Goal: Information Seeking & Learning: Learn about a topic

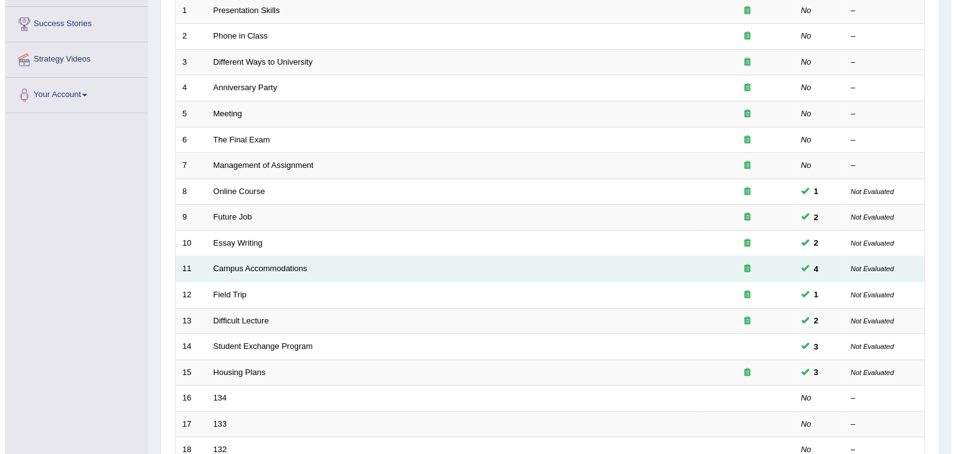
scroll to position [124, 0]
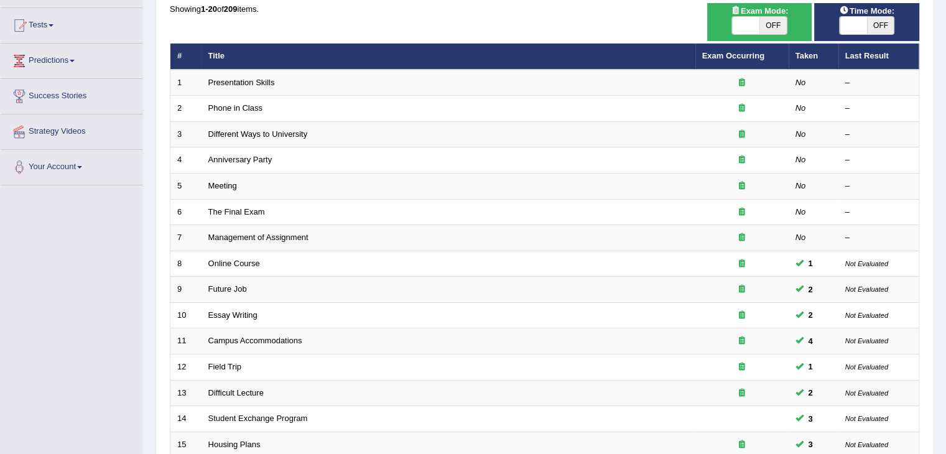
click at [743, 31] on span at bounding box center [745, 25] width 27 height 17
click at [747, 20] on span at bounding box center [745, 25] width 27 height 17
checkbox input "true"
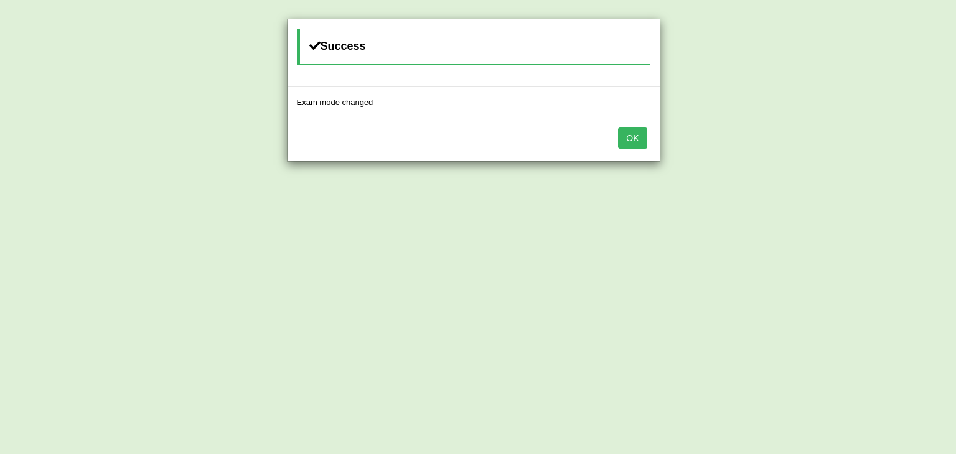
click at [852, 22] on div "Success Exam mode changed OK" at bounding box center [478, 227] width 956 height 454
click at [631, 129] on button "OK" at bounding box center [632, 138] width 29 height 21
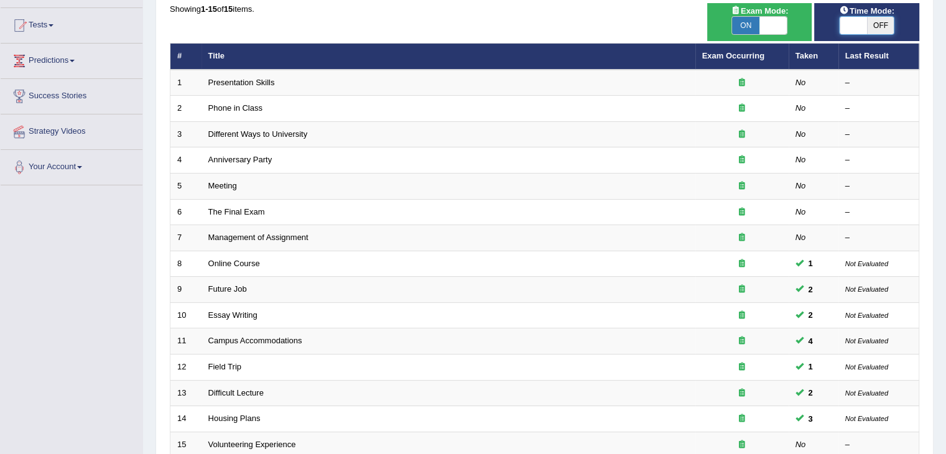
click at [849, 33] on span at bounding box center [853, 25] width 27 height 17
checkbox input "true"
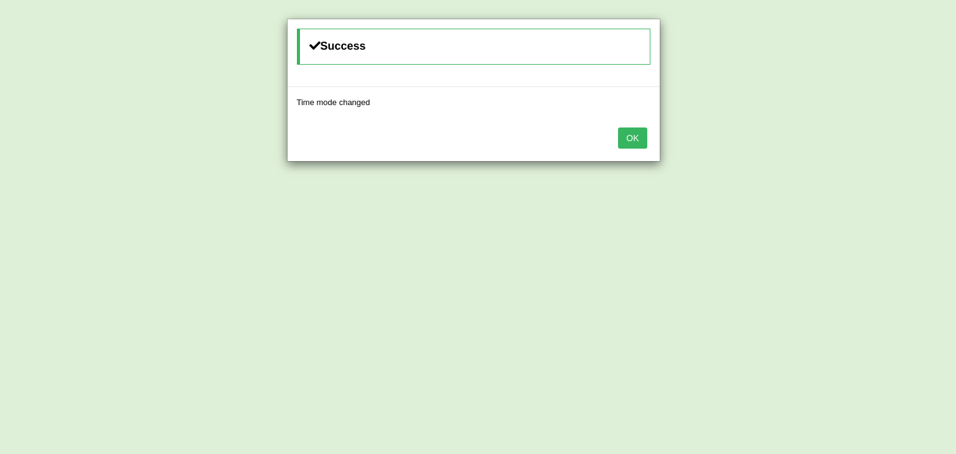
click at [625, 133] on button "OK" at bounding box center [632, 138] width 29 height 21
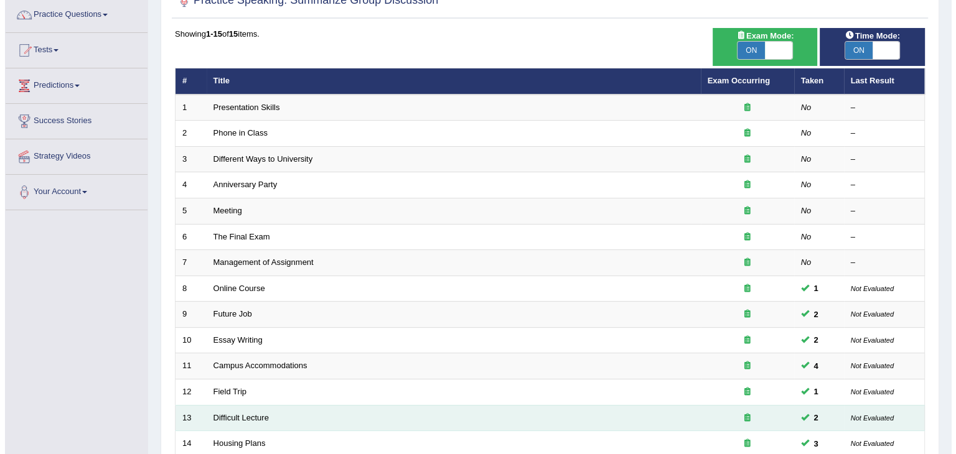
scroll to position [12, 0]
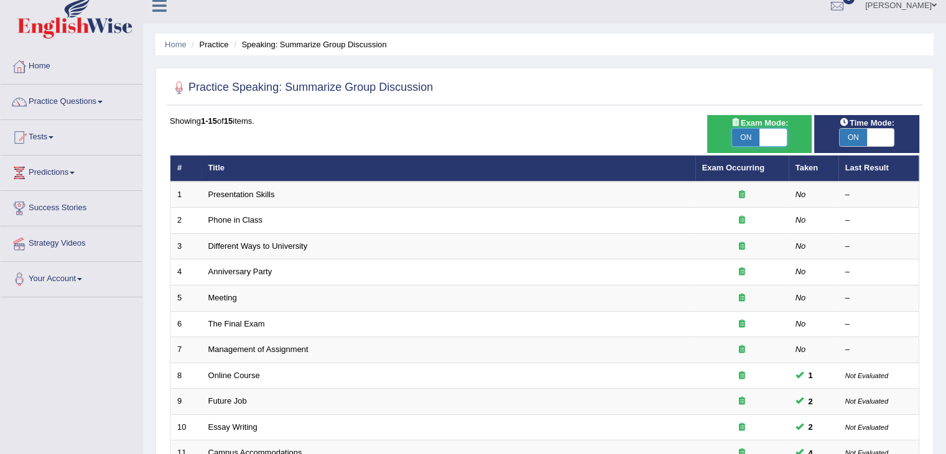
click at [785, 140] on span at bounding box center [773, 137] width 27 height 17
checkbox input "false"
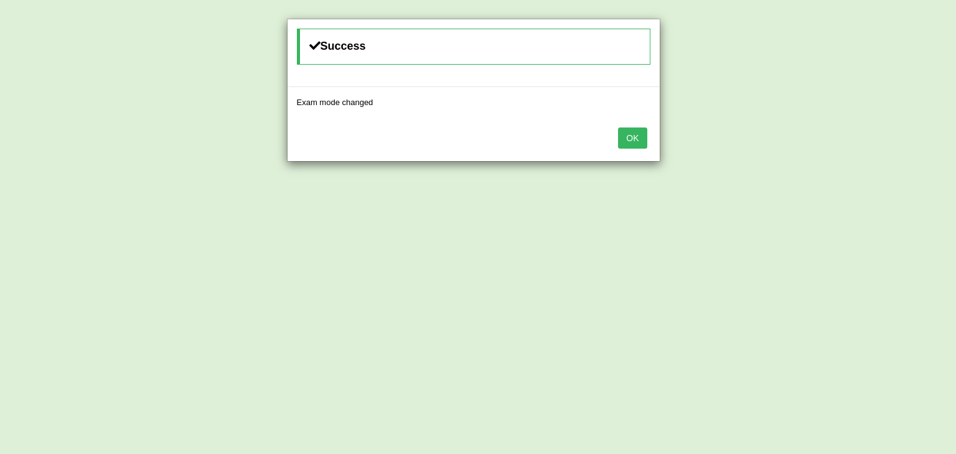
click at [640, 138] on button "OK" at bounding box center [632, 138] width 29 height 21
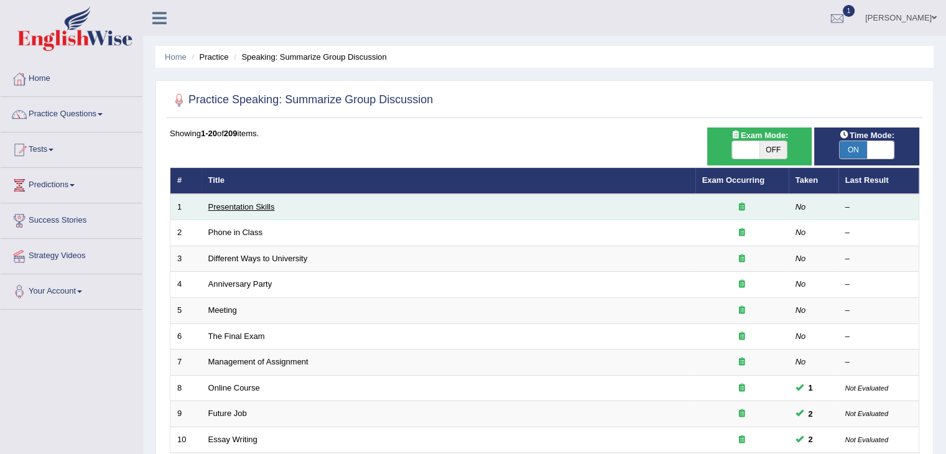
click at [248, 205] on link "Presentation Skills" at bounding box center [241, 206] width 67 height 9
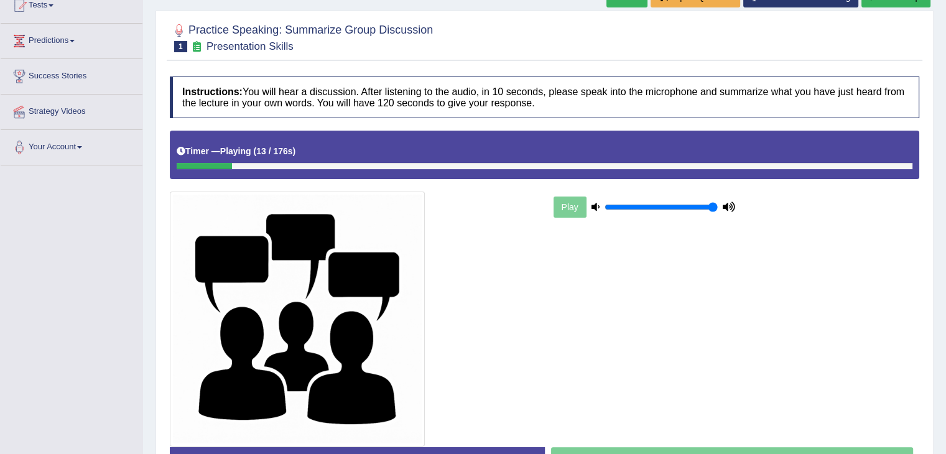
scroll to position [62, 0]
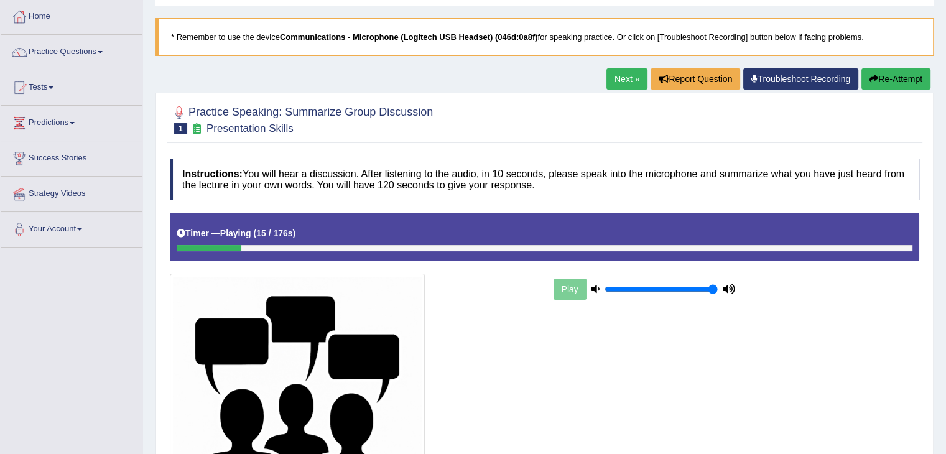
click at [630, 77] on link "Next »" at bounding box center [627, 78] width 41 height 21
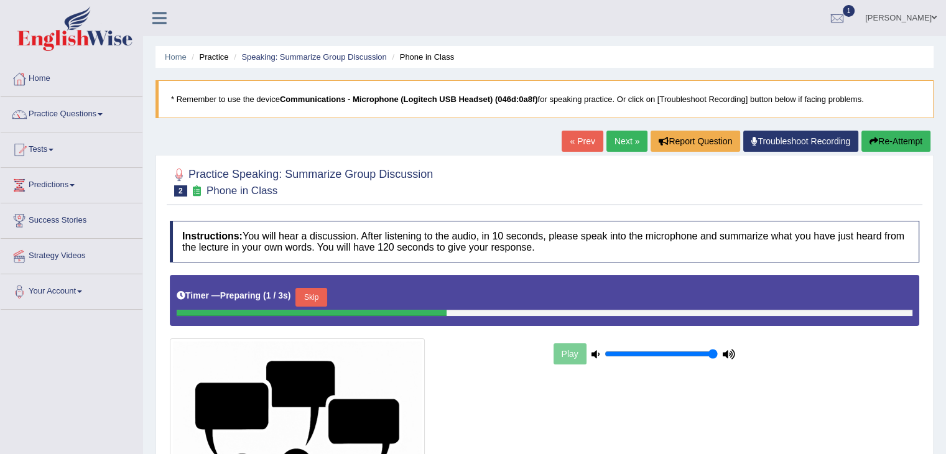
click at [581, 145] on link "« Prev" at bounding box center [582, 141] width 41 height 21
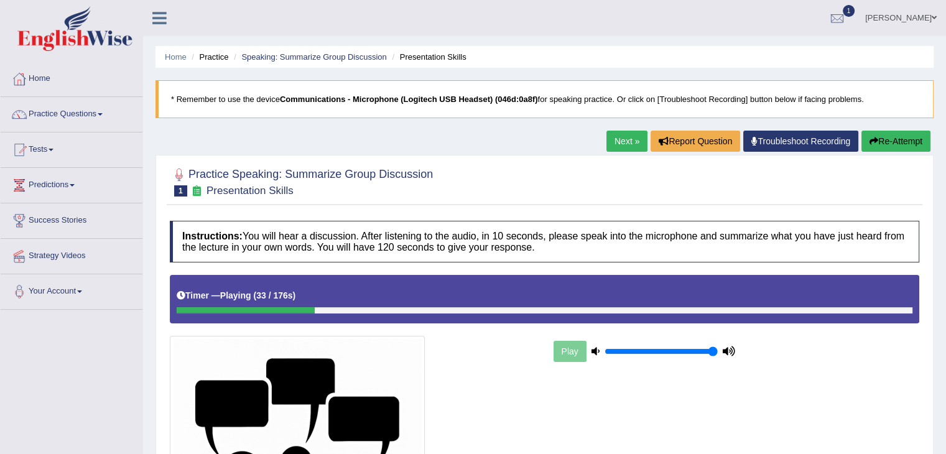
click at [607, 144] on link "Next »" at bounding box center [627, 141] width 41 height 21
click at [574, 142] on link "« Prev" at bounding box center [582, 141] width 41 height 21
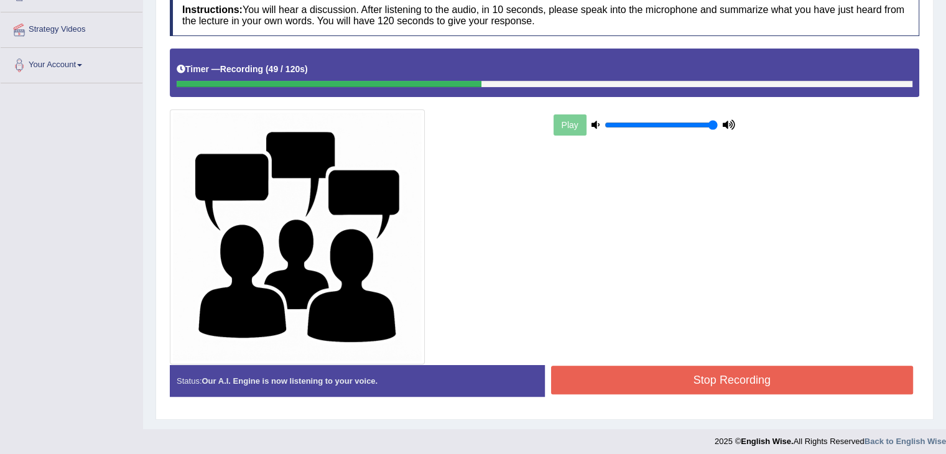
scroll to position [231, 0]
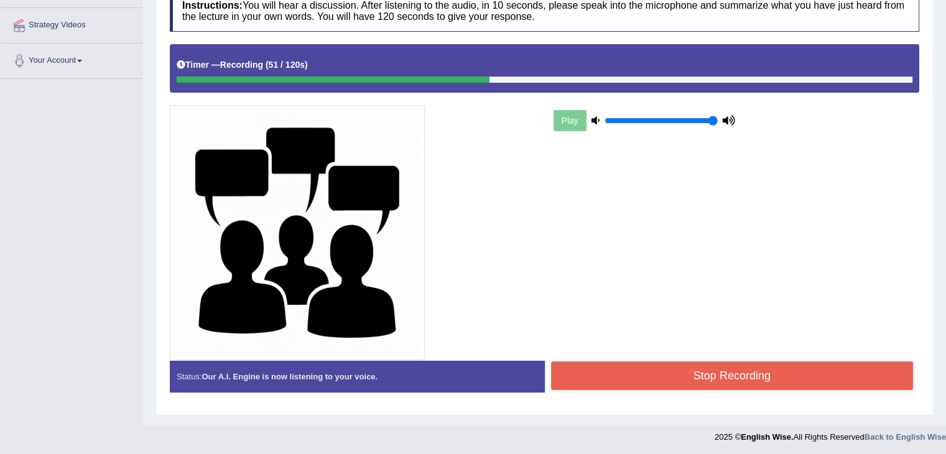
click at [642, 374] on button "Stop Recording" at bounding box center [732, 376] width 363 height 29
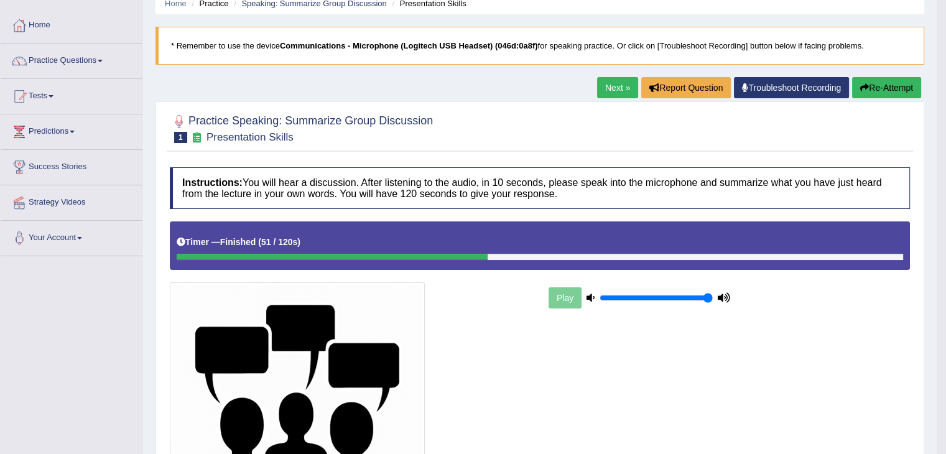
scroll to position [0, 0]
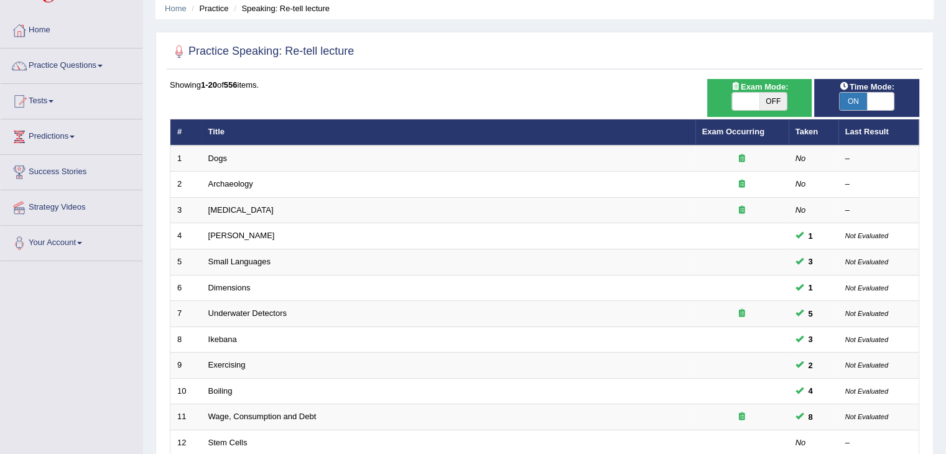
scroll to position [62, 0]
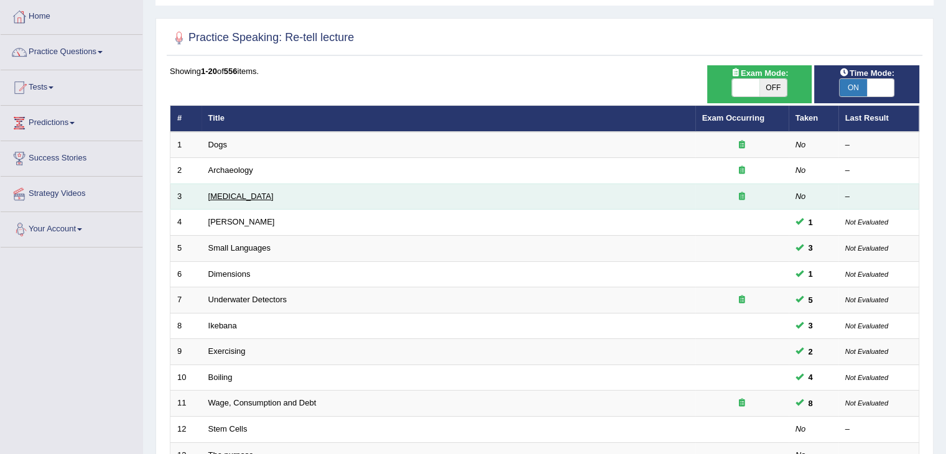
click at [218, 197] on link "[MEDICAL_DATA]" at bounding box center [240, 196] width 65 height 9
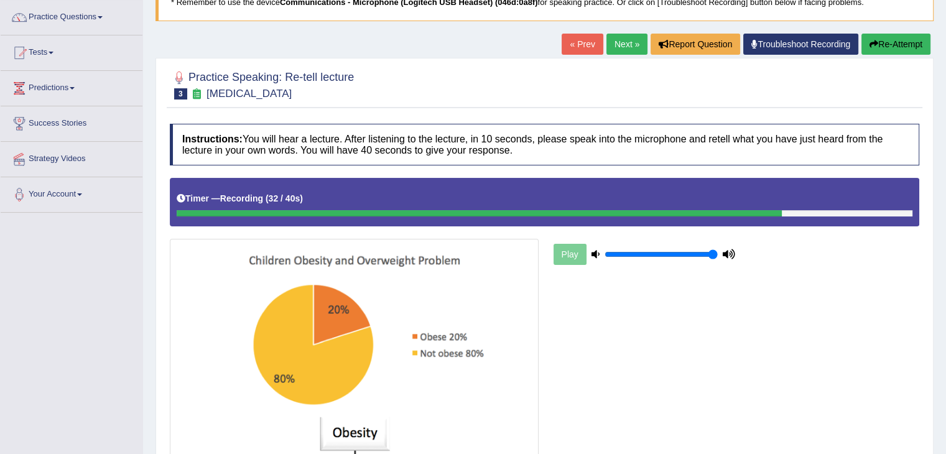
scroll to position [293, 0]
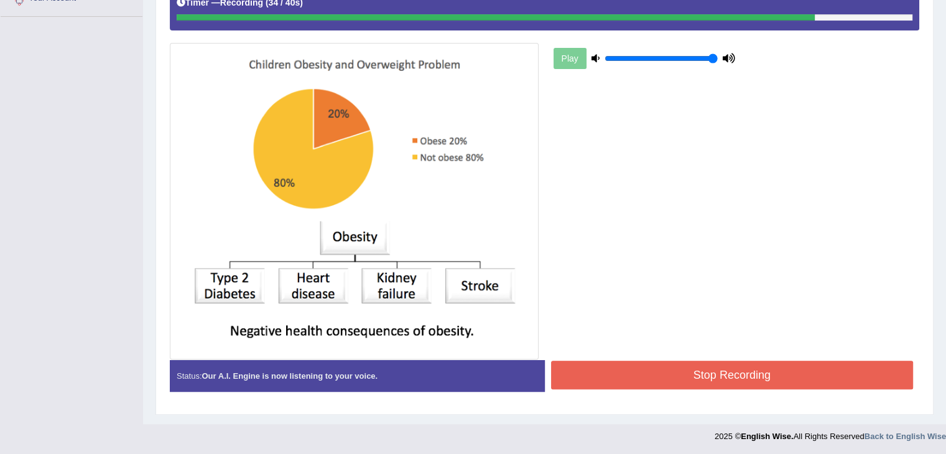
click at [682, 366] on button "Stop Recording" at bounding box center [732, 375] width 363 height 29
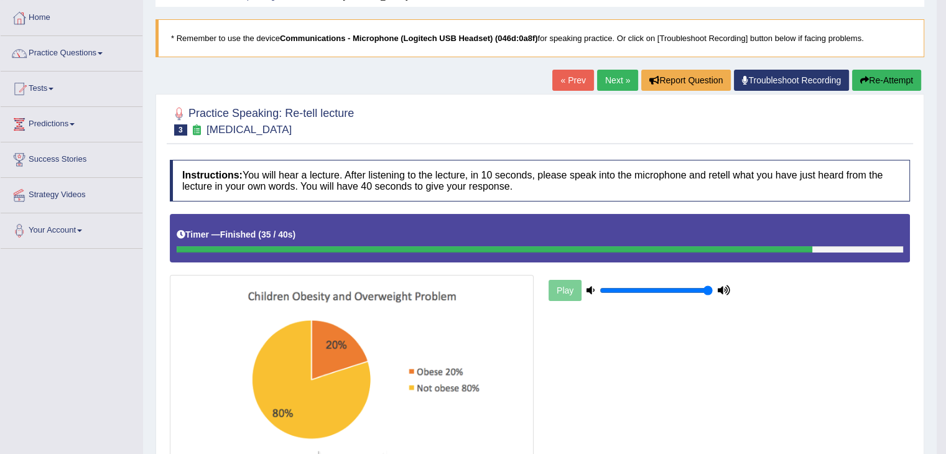
scroll to position [0, 0]
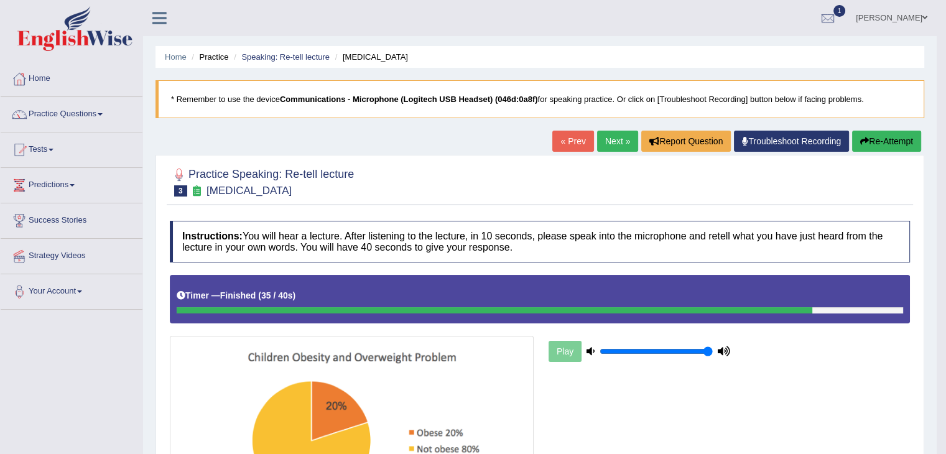
click at [886, 144] on button "Re-Attempt" at bounding box center [886, 141] width 69 height 21
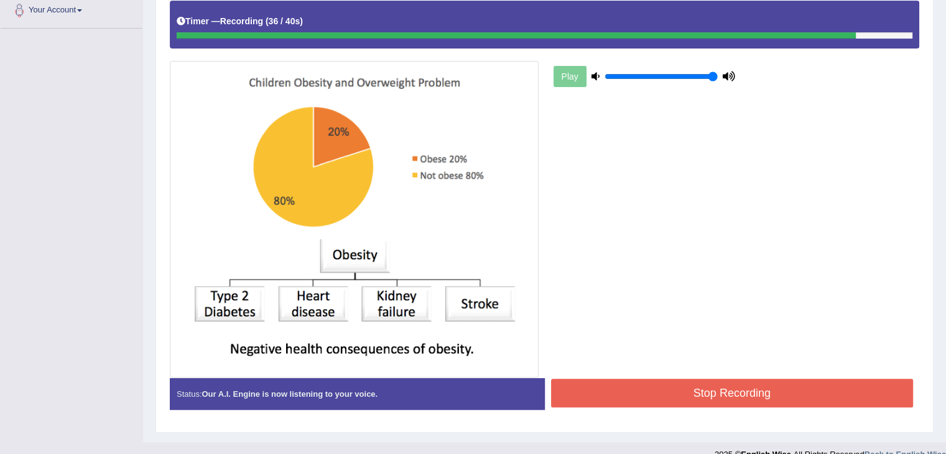
scroll to position [299, 0]
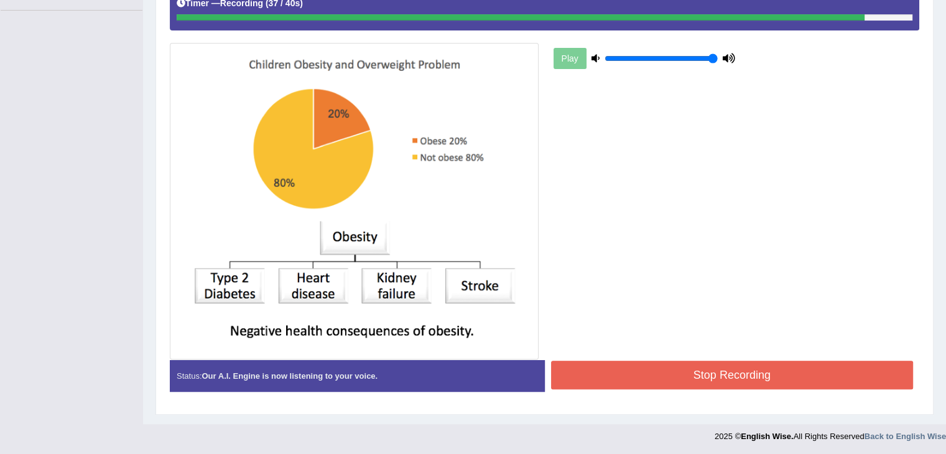
click at [721, 367] on button "Stop Recording" at bounding box center [732, 375] width 363 height 29
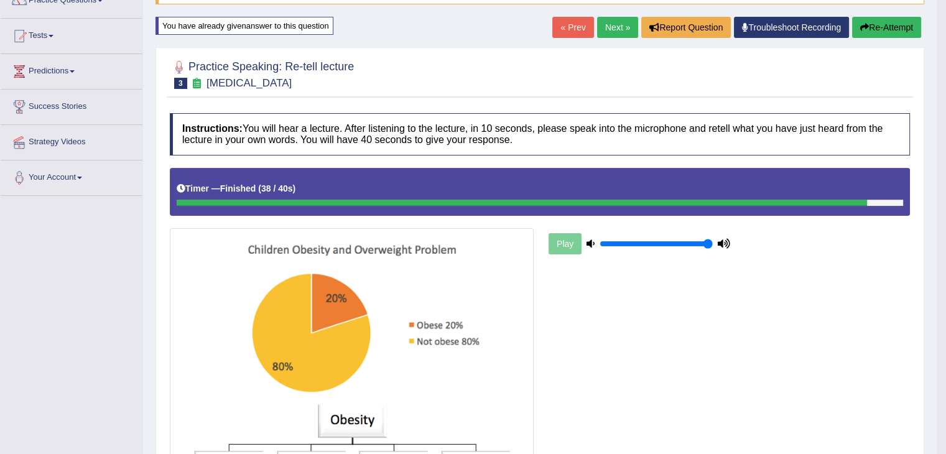
scroll to position [113, 0]
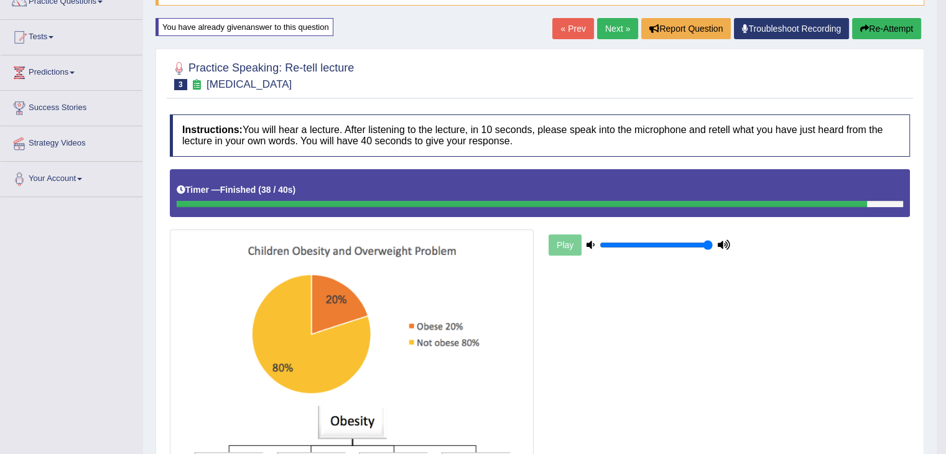
click at [871, 34] on button "Re-Attempt" at bounding box center [886, 28] width 69 height 21
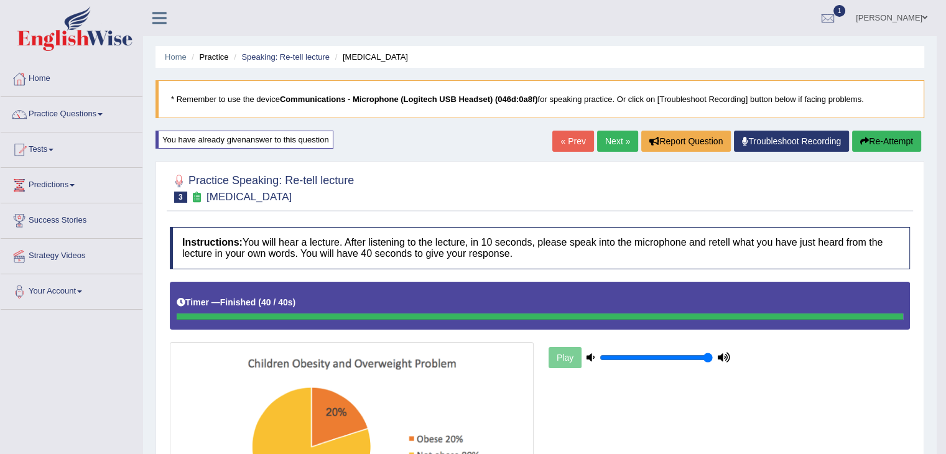
click at [879, 137] on button "Re-Attempt" at bounding box center [886, 141] width 69 height 21
click at [890, 140] on button "Re-Attempt" at bounding box center [886, 141] width 69 height 21
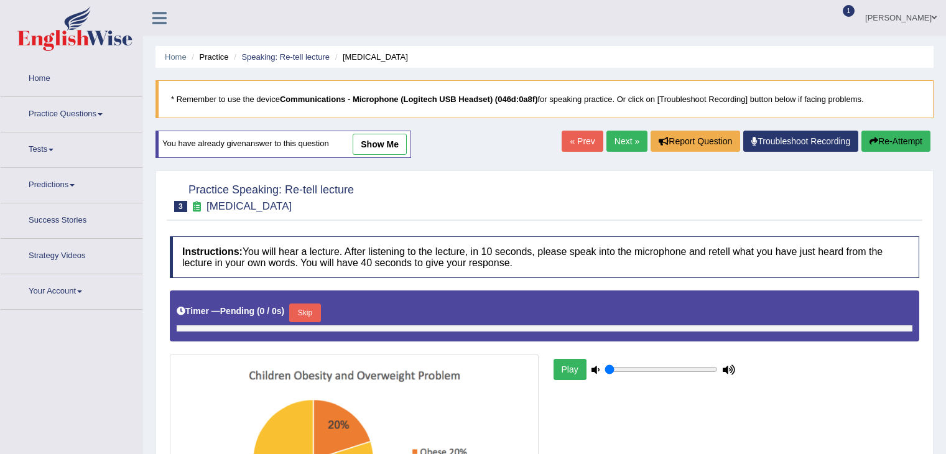
scroll to position [187, 0]
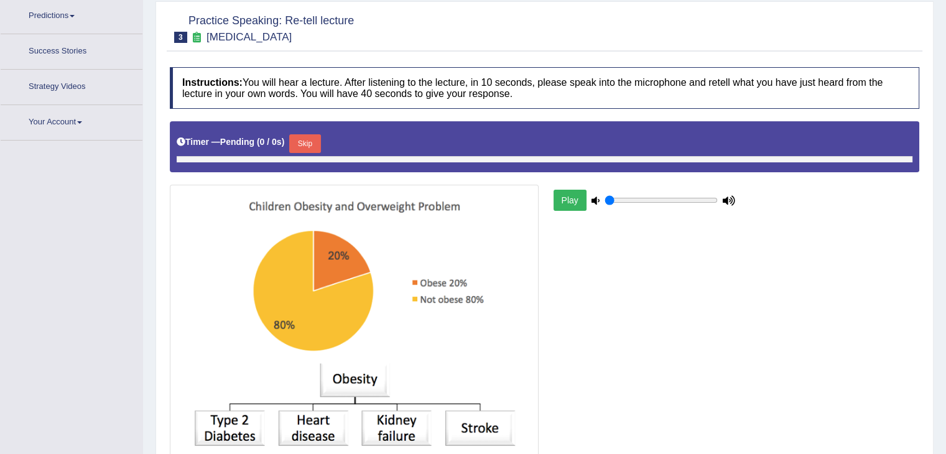
type input "1"
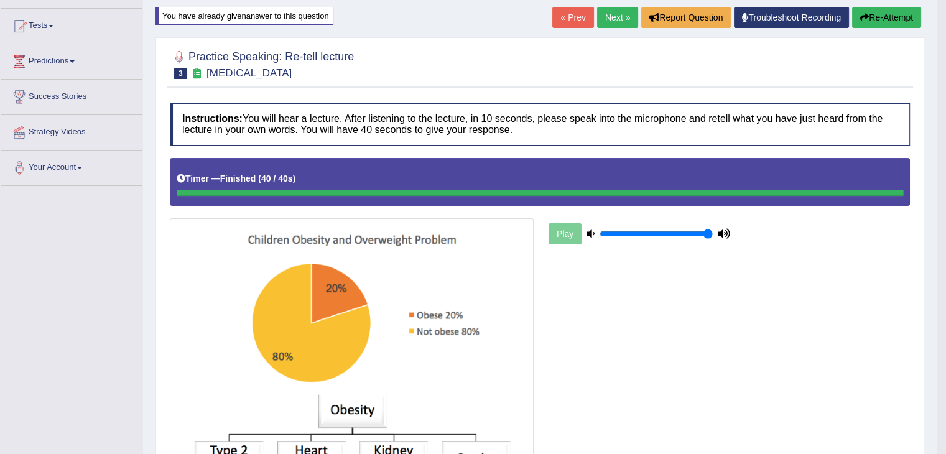
scroll to position [124, 0]
click at [885, 17] on button "Re-Attempt" at bounding box center [886, 16] width 69 height 21
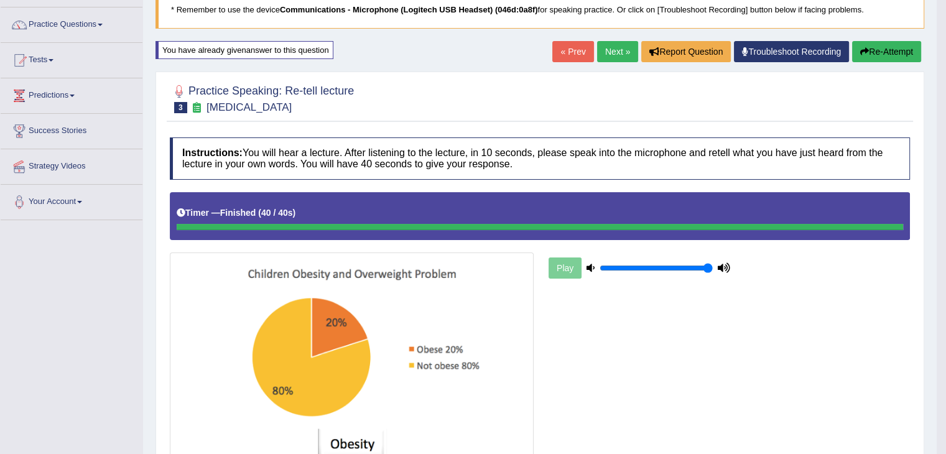
scroll to position [62, 0]
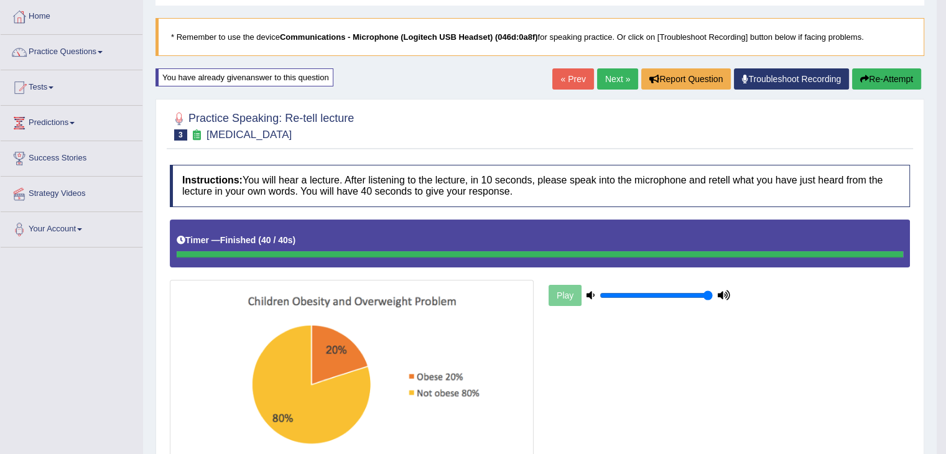
click at [889, 75] on button "Re-Attempt" at bounding box center [886, 78] width 69 height 21
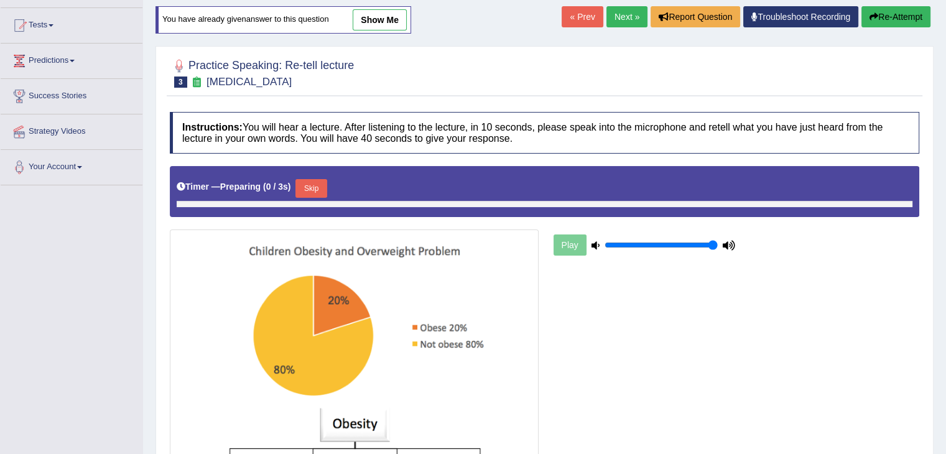
scroll to position [124, 0]
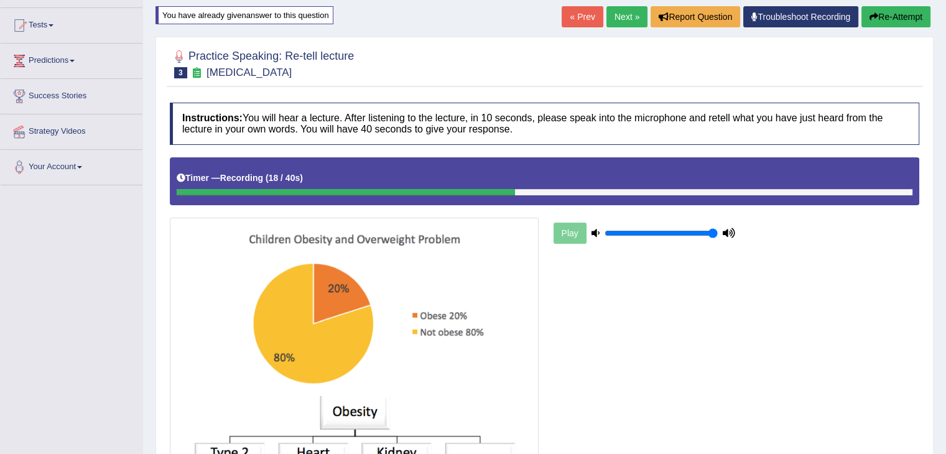
click at [901, 18] on button "Re-Attempt" at bounding box center [896, 16] width 69 height 21
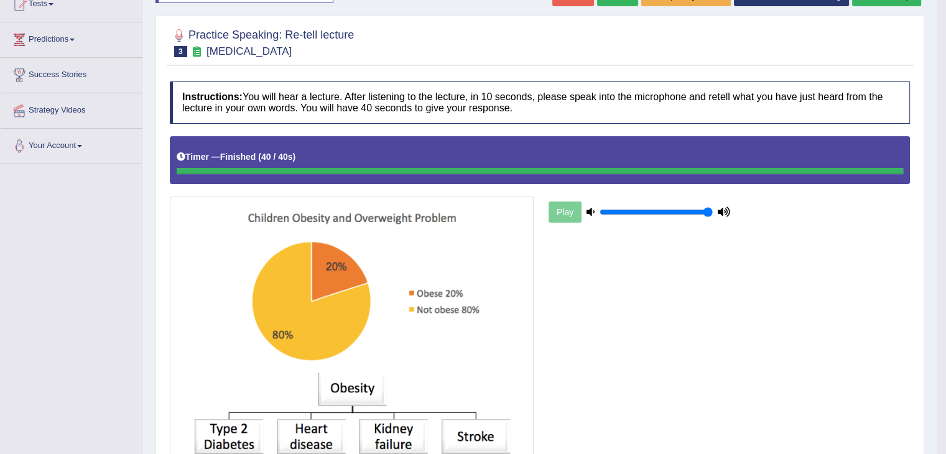
scroll to position [124, 0]
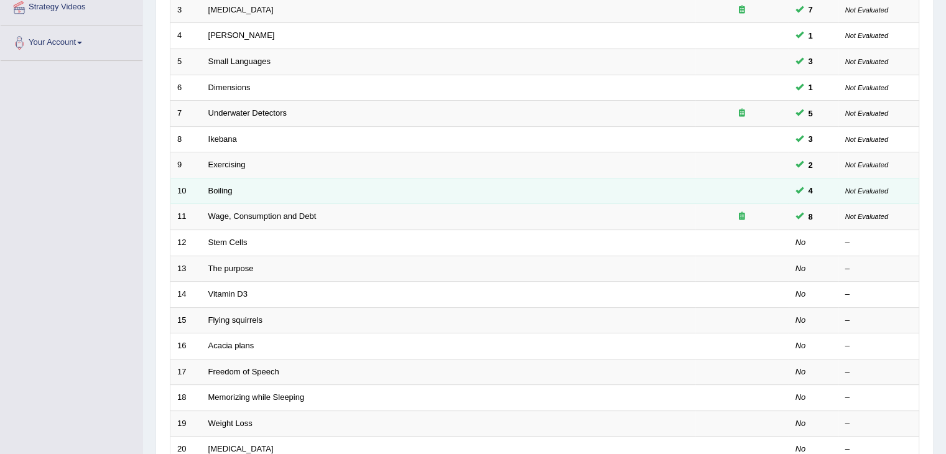
scroll to position [249, 0]
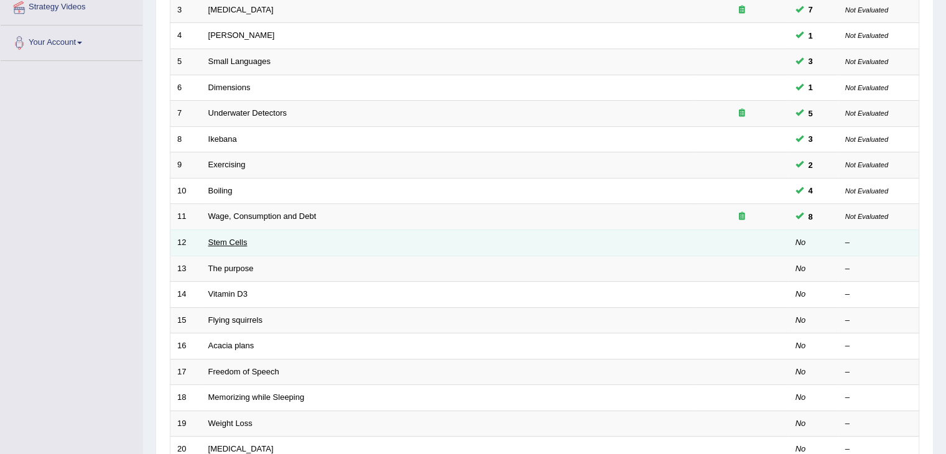
click at [240, 240] on link "Stem Cells" at bounding box center [227, 242] width 39 height 9
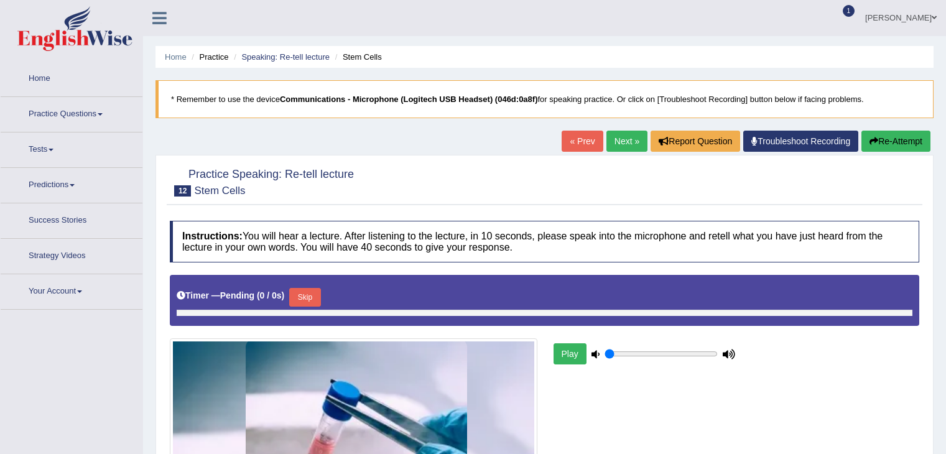
type input "1"
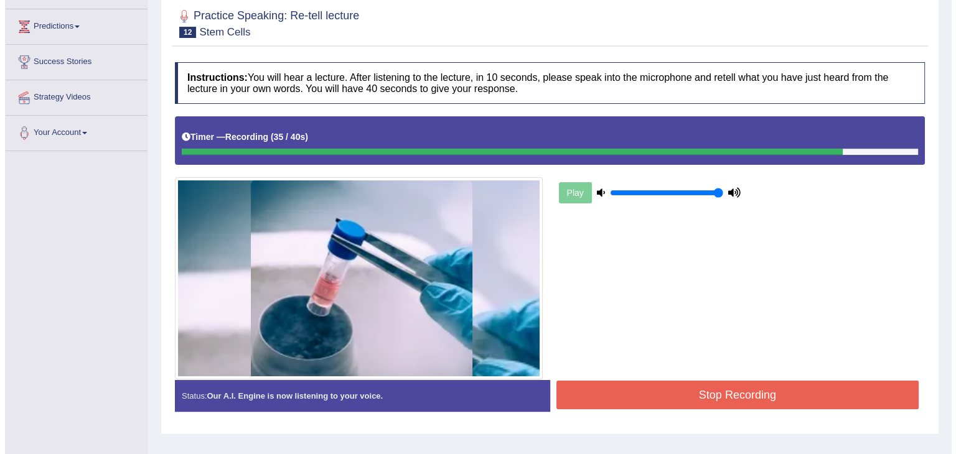
scroll to position [137, 0]
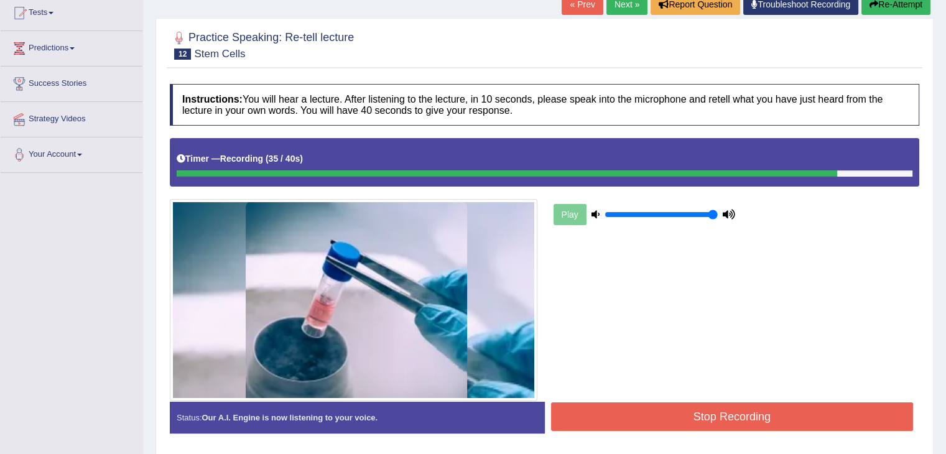
click at [714, 358] on div "Play" at bounding box center [545, 269] width 762 height 263
click at [698, 416] on button "Stop Recording" at bounding box center [732, 417] width 363 height 29
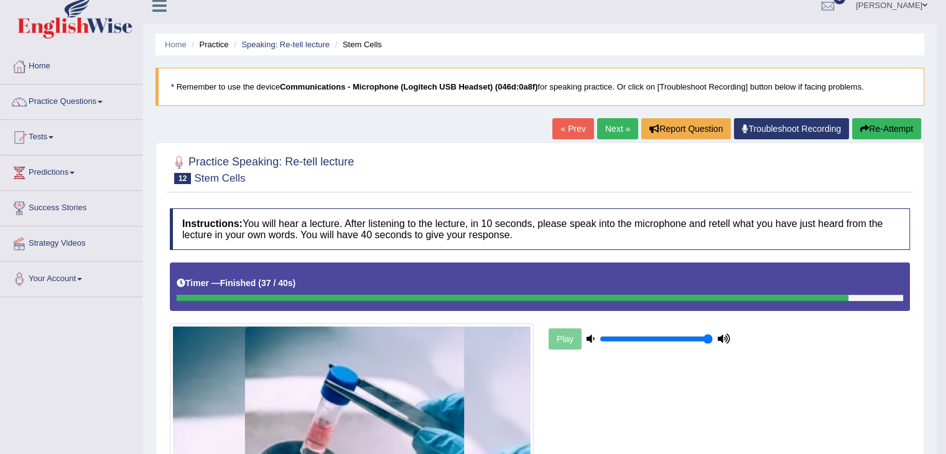
scroll to position [0, 0]
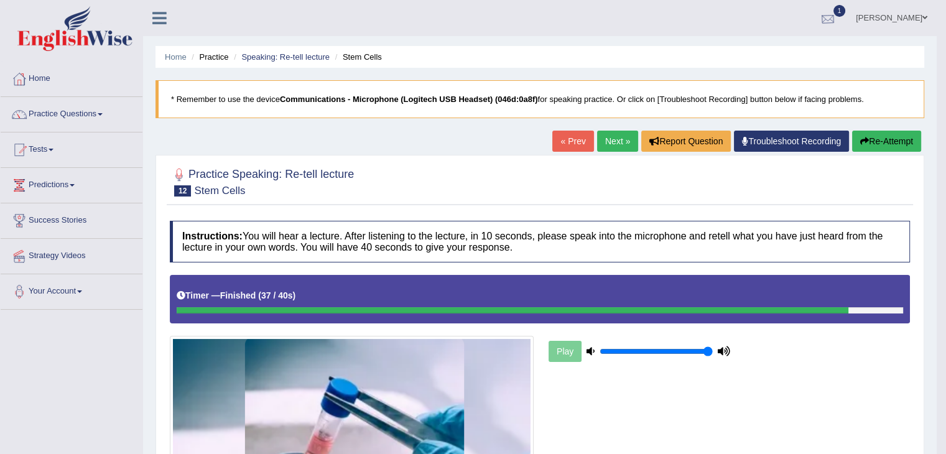
click at [825, 23] on div at bounding box center [828, 18] width 19 height 19
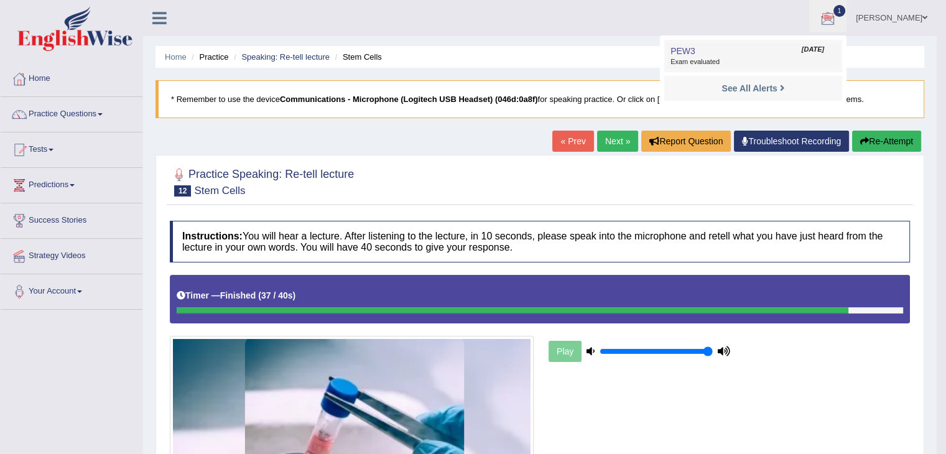
click at [733, 59] on span "Exam evaluated" at bounding box center [754, 62] width 166 height 10
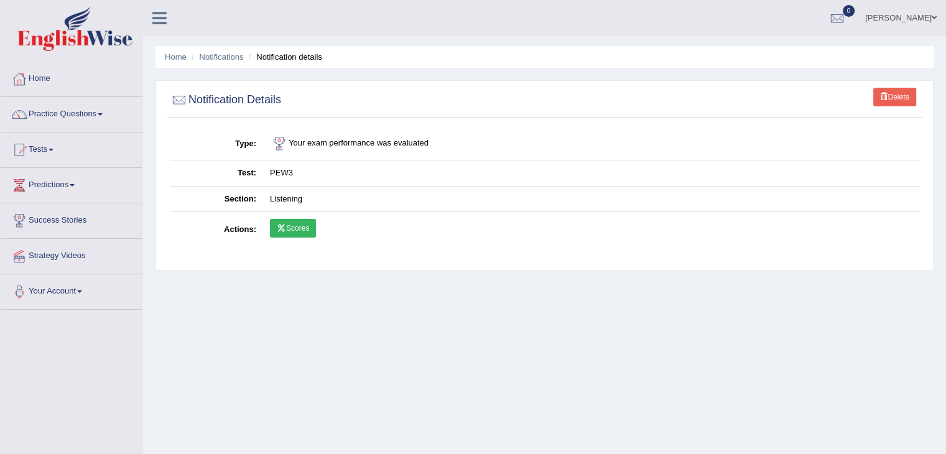
click at [294, 227] on link "Scores" at bounding box center [293, 228] width 46 height 19
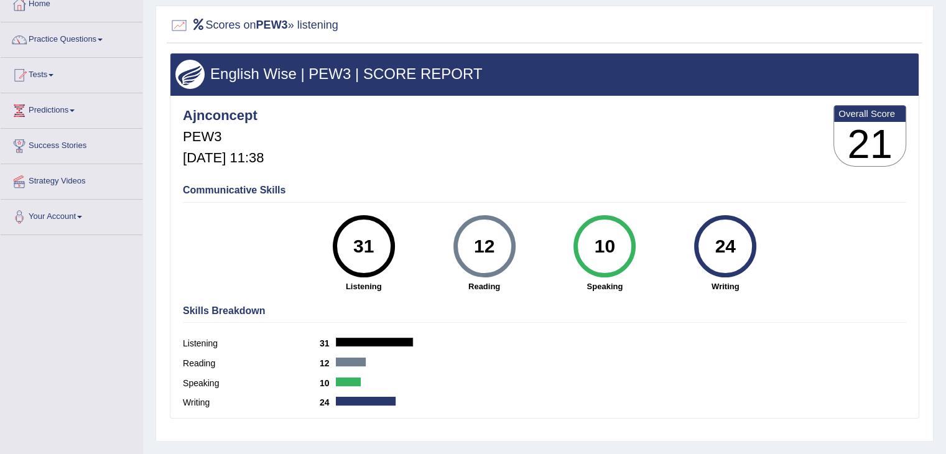
scroll to position [137, 0]
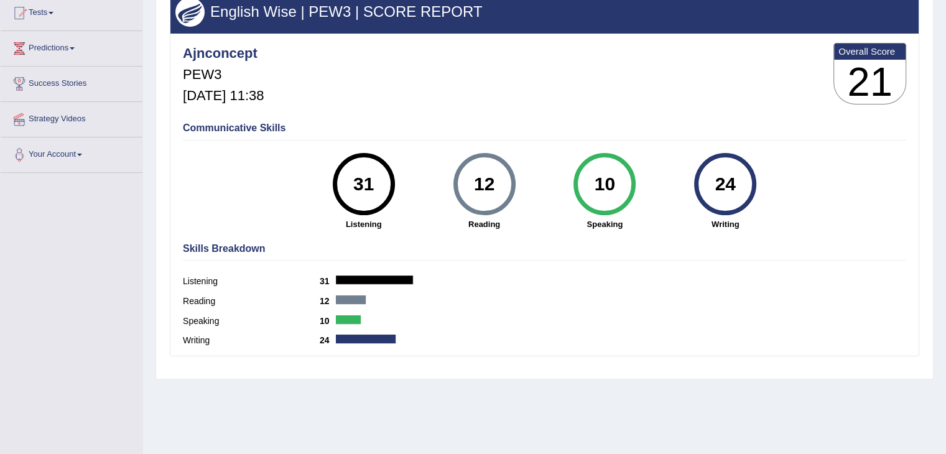
click at [355, 282] on div at bounding box center [374, 280] width 77 height 9
click at [337, 302] on div at bounding box center [351, 300] width 30 height 9
click at [341, 328] on div "Speaking 10" at bounding box center [545, 323] width 724 height 20
click at [348, 338] on div at bounding box center [366, 339] width 60 height 9
click at [353, 338] on div at bounding box center [366, 339] width 60 height 9
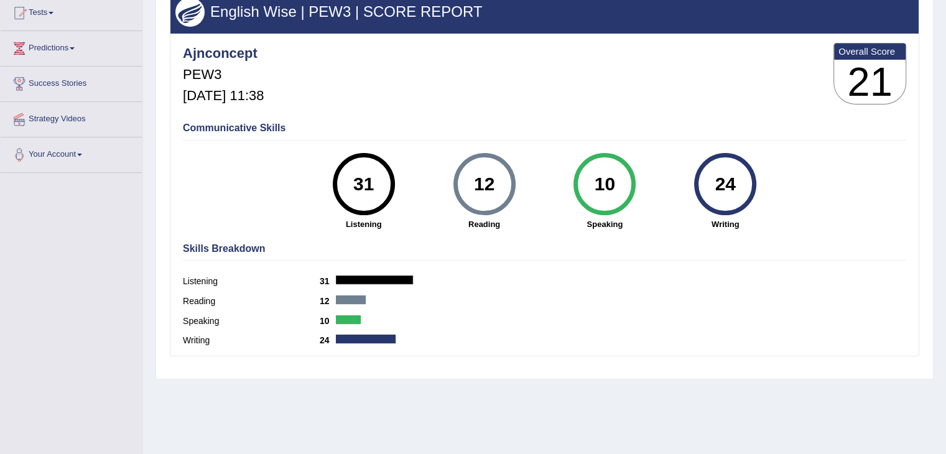
click at [329, 194] on div "31 Listening" at bounding box center [364, 191] width 121 height 77
click at [276, 126] on h4 "Communicative Skills" at bounding box center [545, 128] width 724 height 11
click at [833, 77] on div "Ajnconcept PEW3 Oct 12, 2025, 11:38 Overall Score 21" at bounding box center [545, 77] width 730 height 74
click at [850, 78] on h3 "21" at bounding box center [870, 82] width 72 height 45
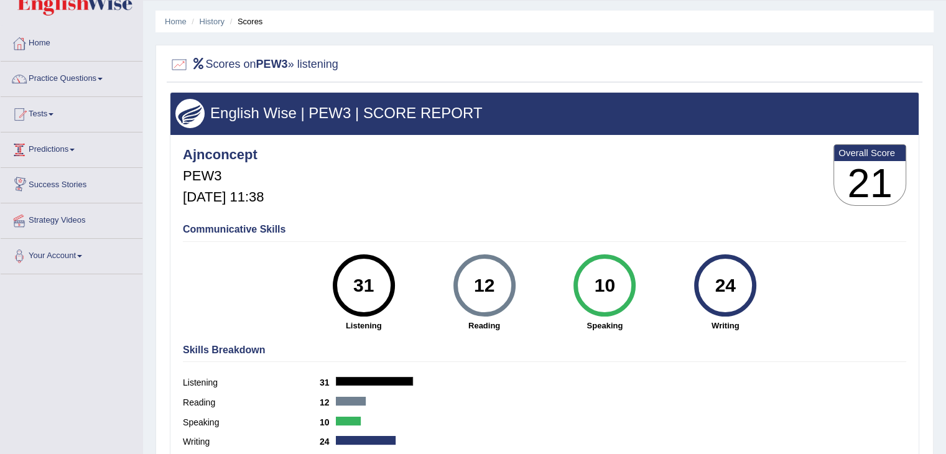
scroll to position [12, 0]
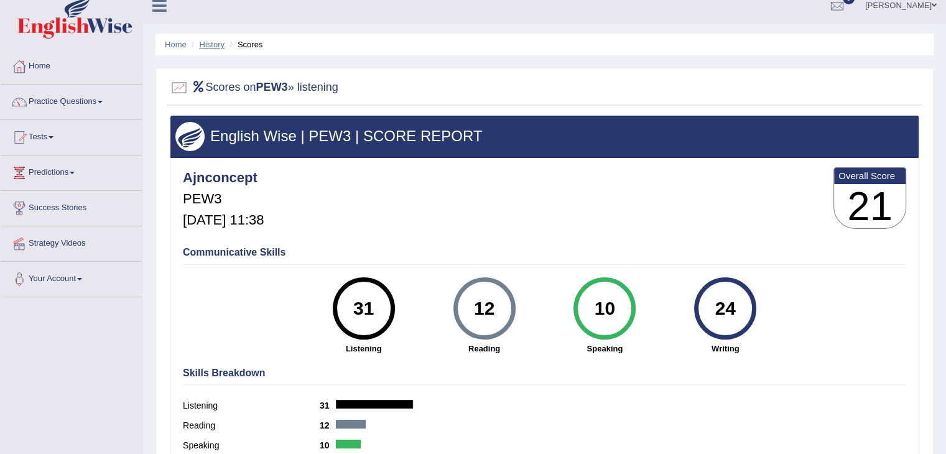
click at [208, 44] on link "History" at bounding box center [212, 44] width 25 height 9
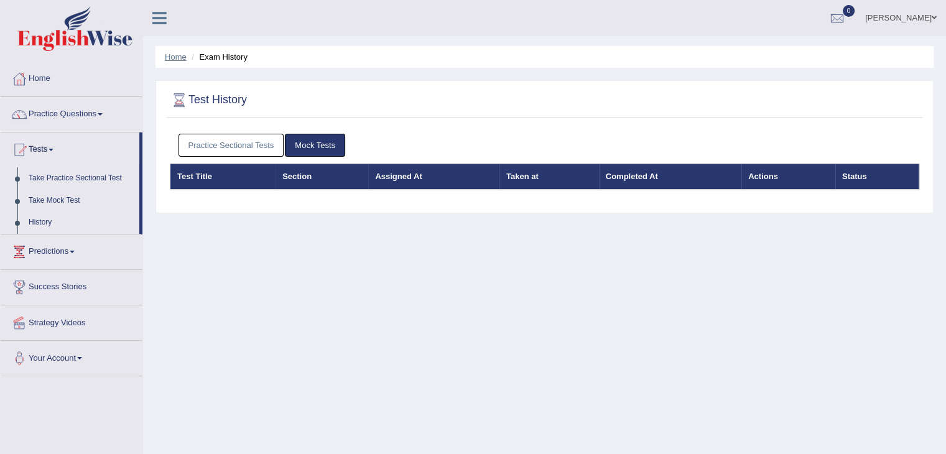
click at [183, 56] on link "Home" at bounding box center [176, 56] width 22 height 9
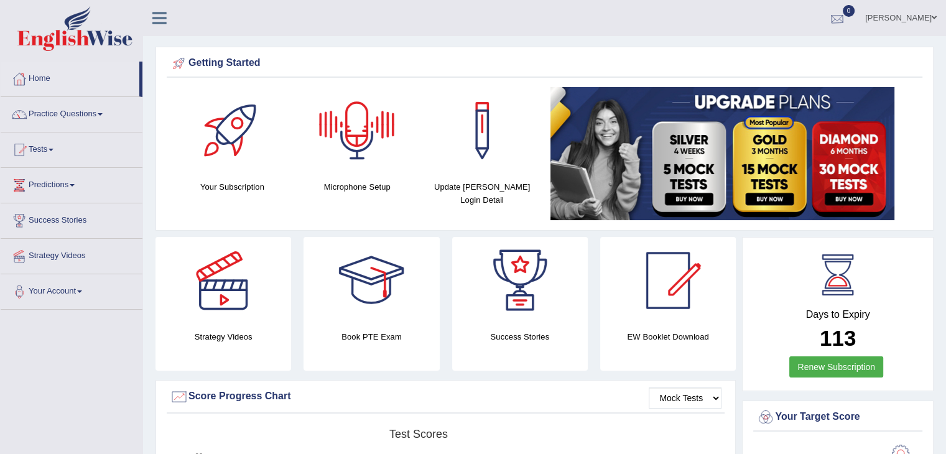
click at [836, 22] on div at bounding box center [837, 18] width 19 height 19
click at [779, 53] on strong "See All Alerts" at bounding box center [758, 52] width 55 height 10
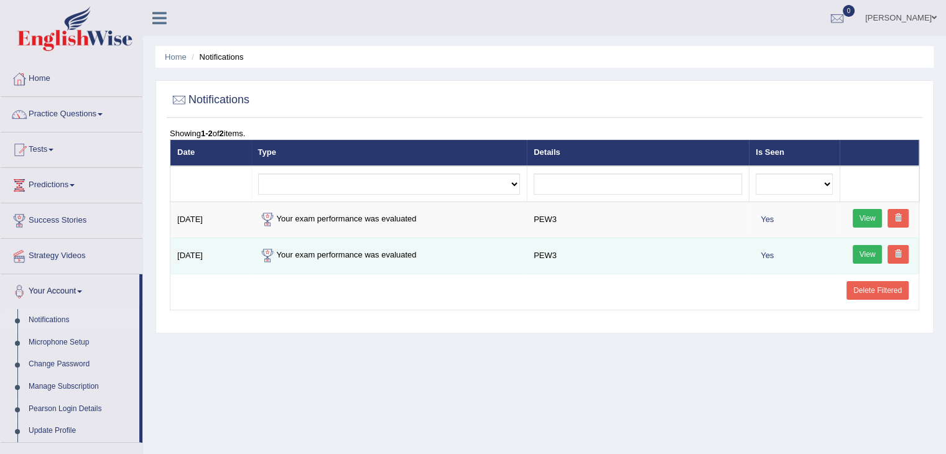
click at [861, 254] on link "View" at bounding box center [868, 254] width 30 height 19
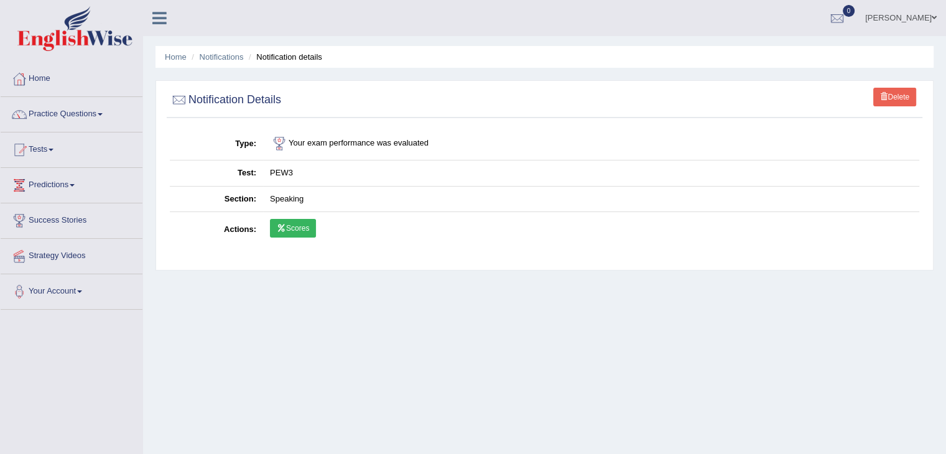
click at [311, 231] on link "Scores" at bounding box center [293, 228] width 46 height 19
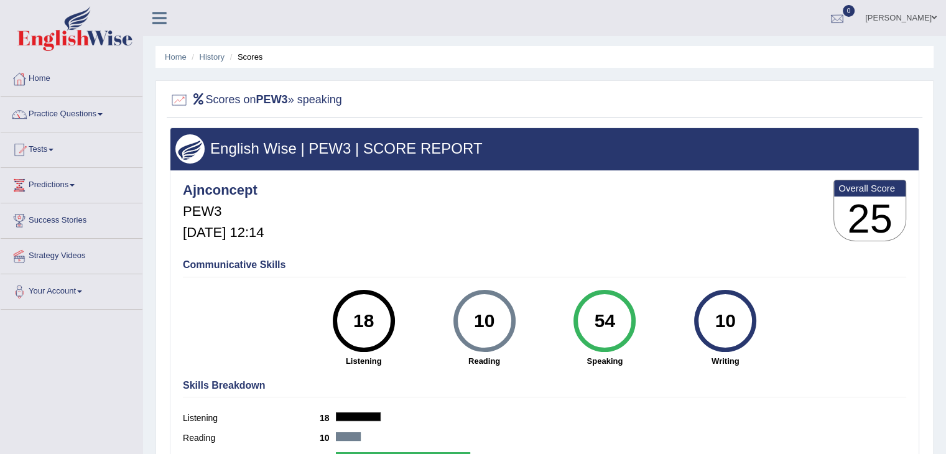
click at [838, 16] on div at bounding box center [837, 18] width 19 height 19
click at [772, 57] on strong "See All Alerts" at bounding box center [758, 52] width 55 height 10
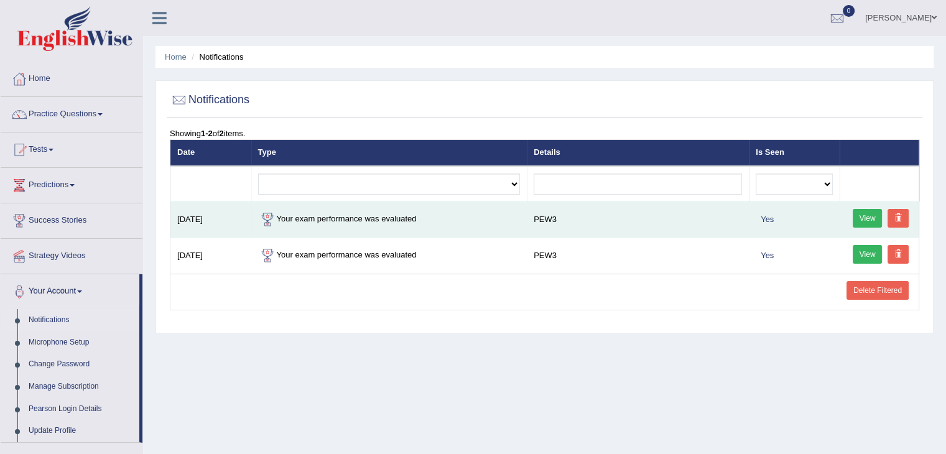
click at [869, 212] on link "View" at bounding box center [868, 218] width 30 height 19
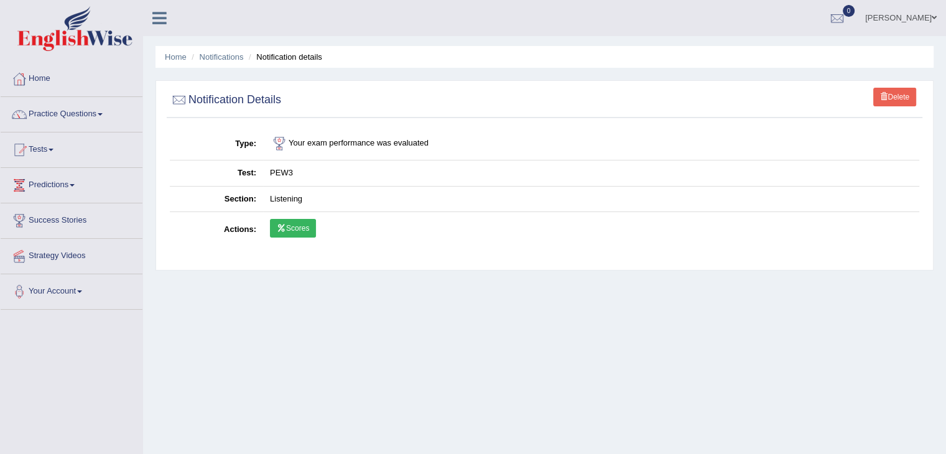
click at [299, 230] on link "Scores" at bounding box center [293, 228] width 46 height 19
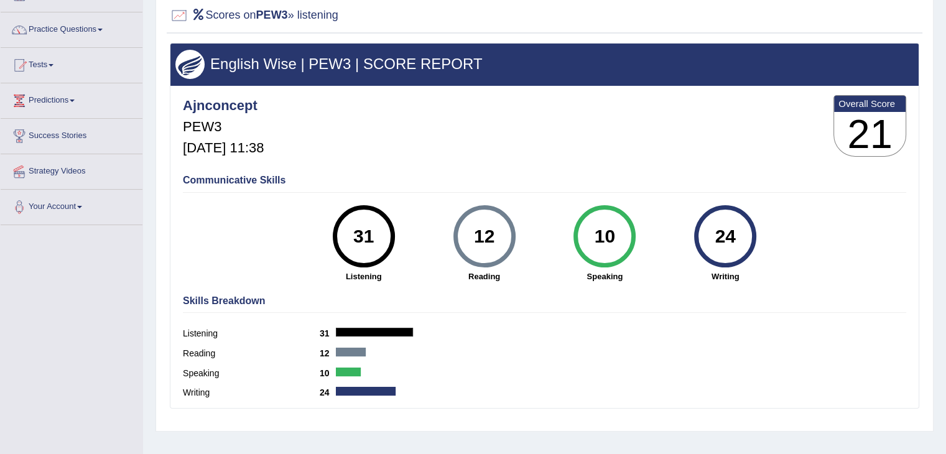
scroll to position [124, 0]
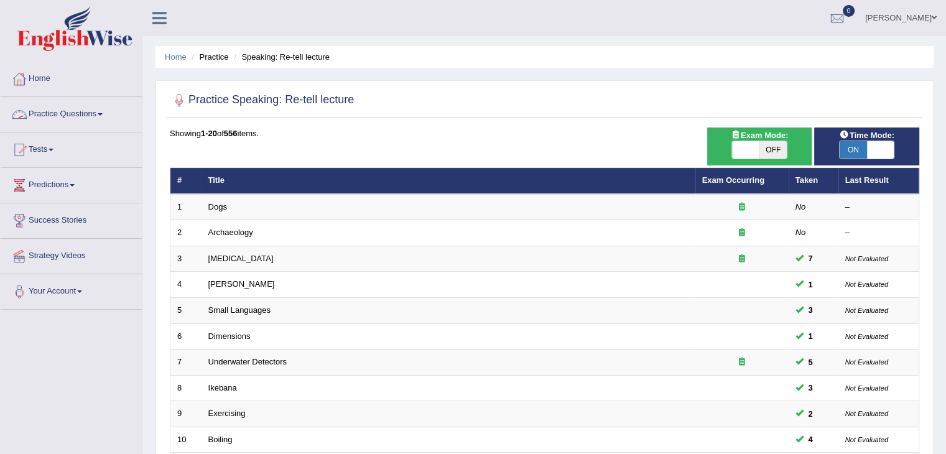
click at [103, 114] on span at bounding box center [100, 114] width 5 height 2
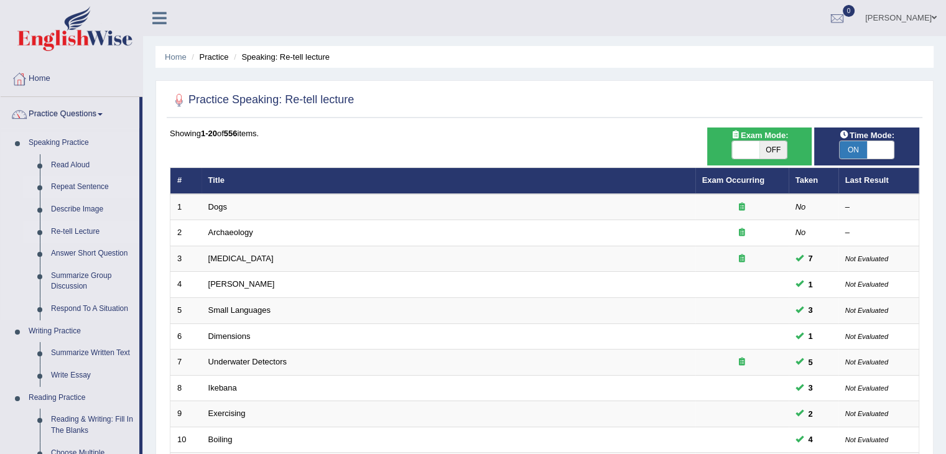
click at [91, 188] on link "Repeat Sentence" at bounding box center [92, 187] width 94 height 22
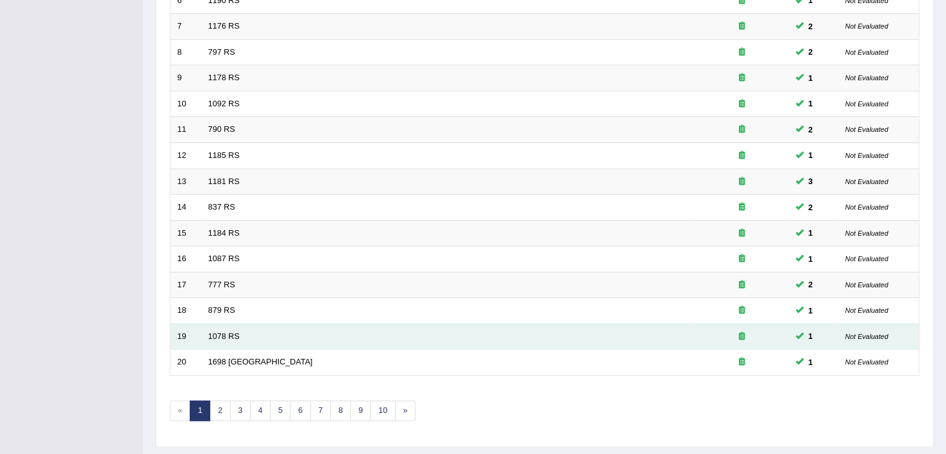
scroll to position [366, 0]
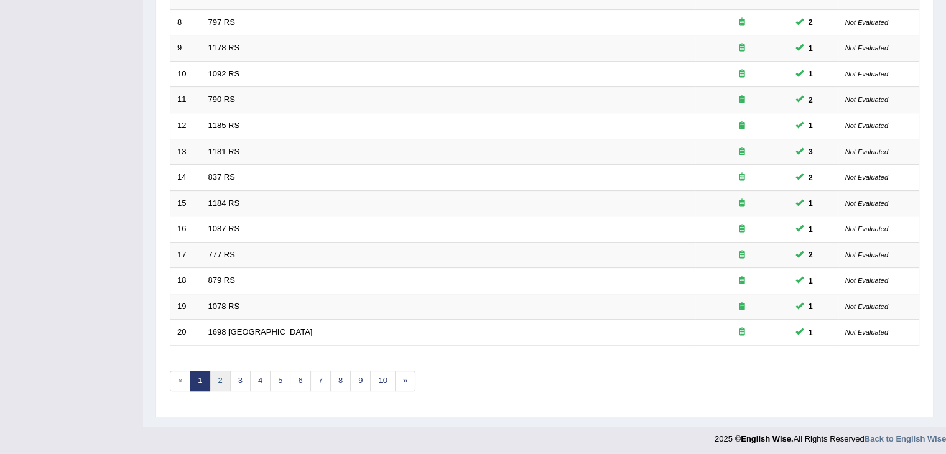
click at [217, 383] on link "2" at bounding box center [220, 381] width 21 height 21
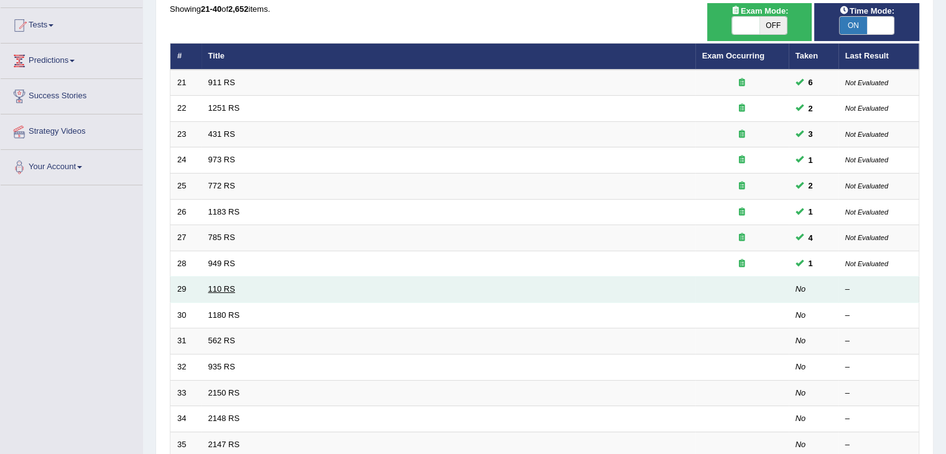
click at [224, 289] on link "110 RS" at bounding box center [221, 288] width 27 height 9
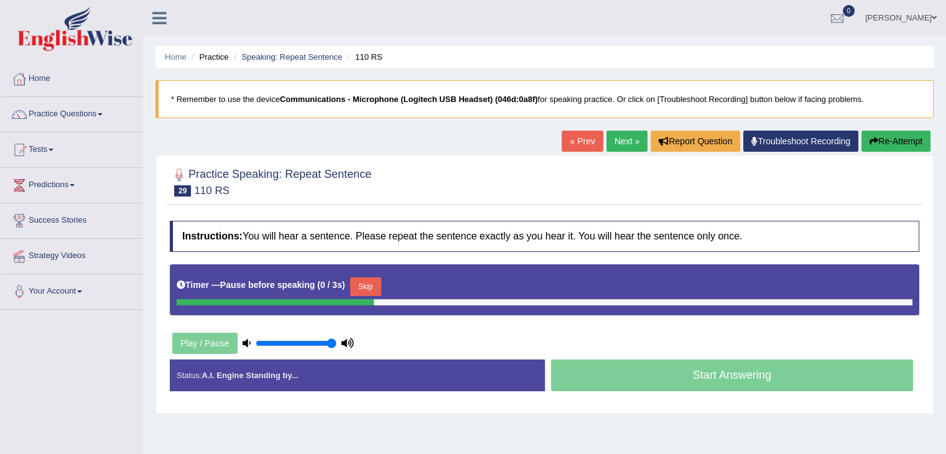
click at [582, 137] on link "« Prev" at bounding box center [582, 141] width 41 height 21
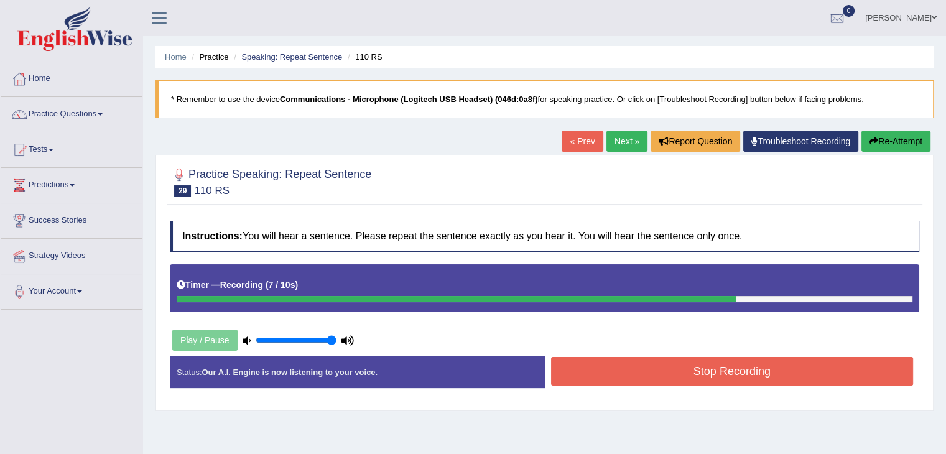
click at [665, 367] on button "Stop Recording" at bounding box center [732, 371] width 363 height 29
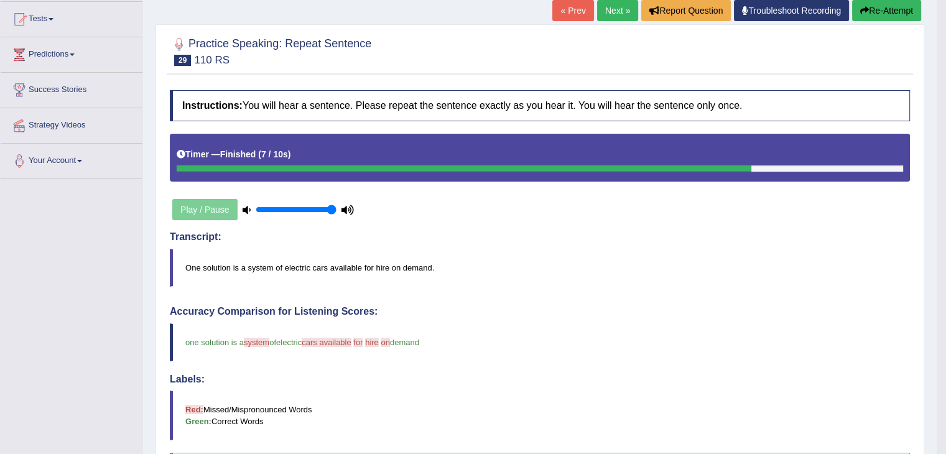
scroll to position [124, 0]
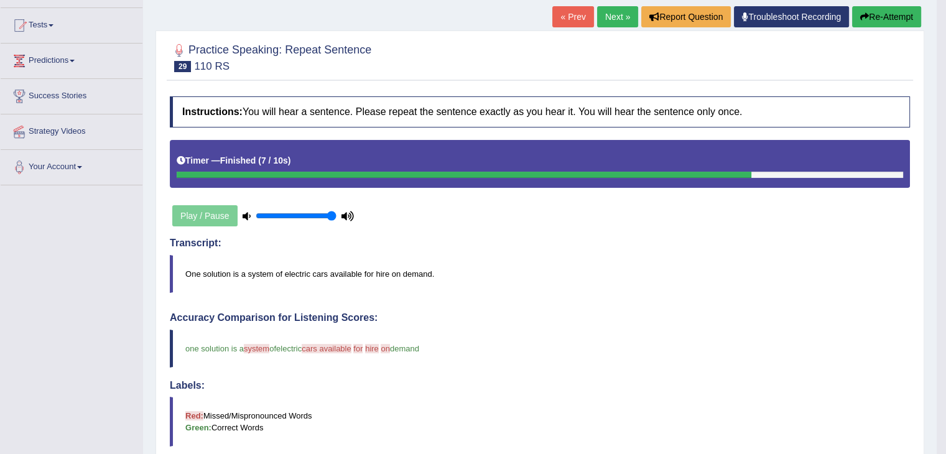
click at [884, 14] on button "Re-Attempt" at bounding box center [886, 16] width 69 height 21
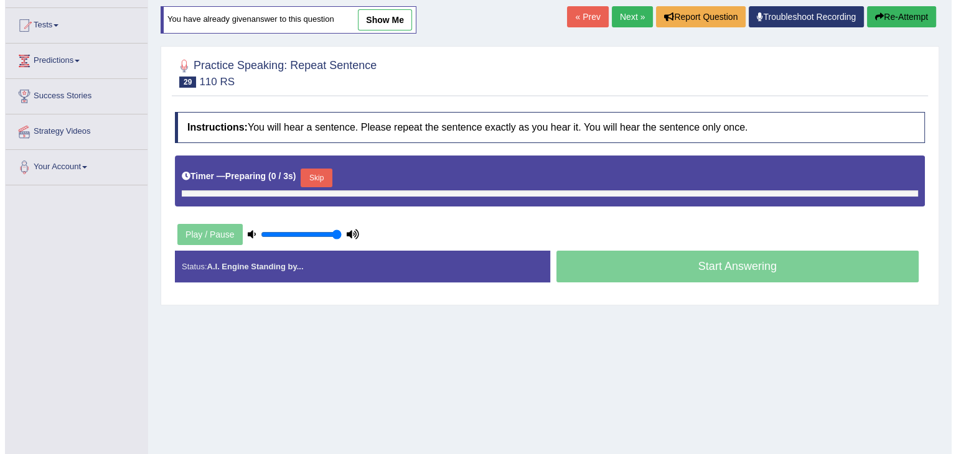
scroll to position [124, 0]
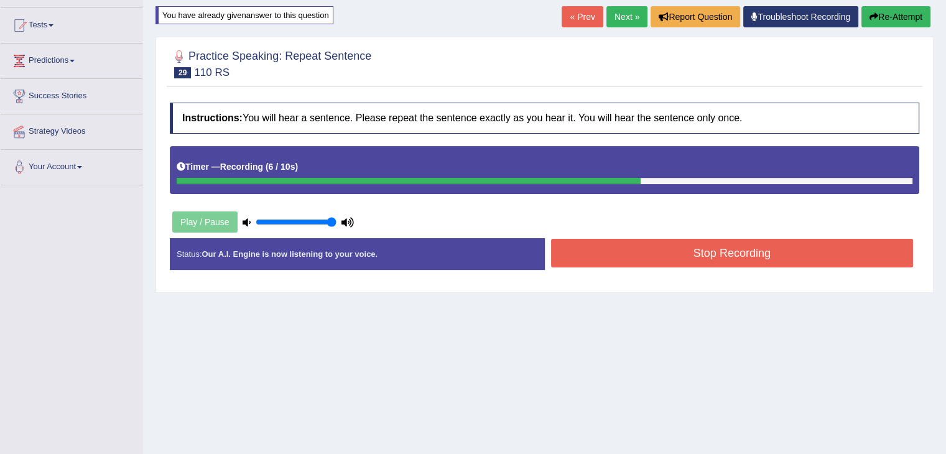
click at [683, 254] on button "Stop Recording" at bounding box center [732, 253] width 363 height 29
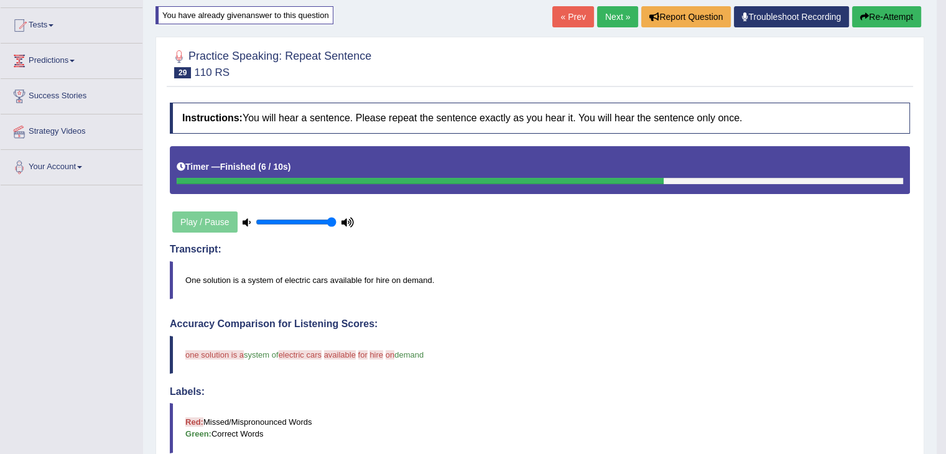
click at [887, 21] on button "Re-Attempt" at bounding box center [886, 16] width 69 height 21
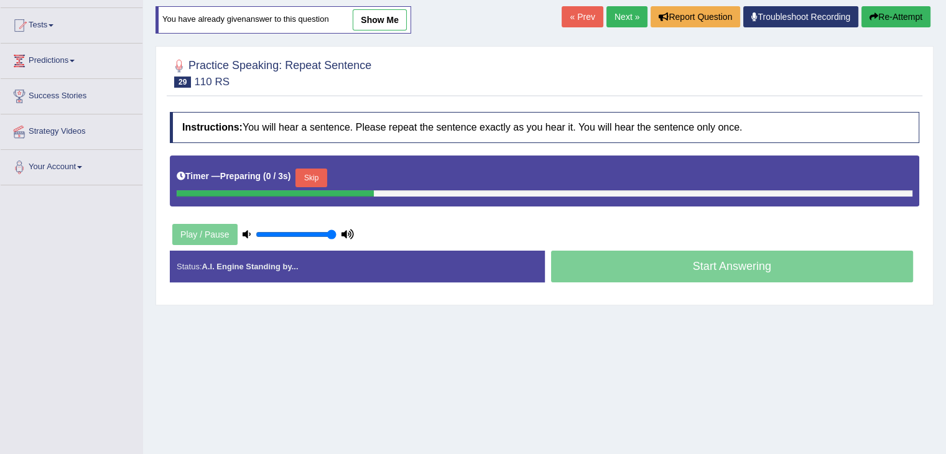
scroll to position [187, 0]
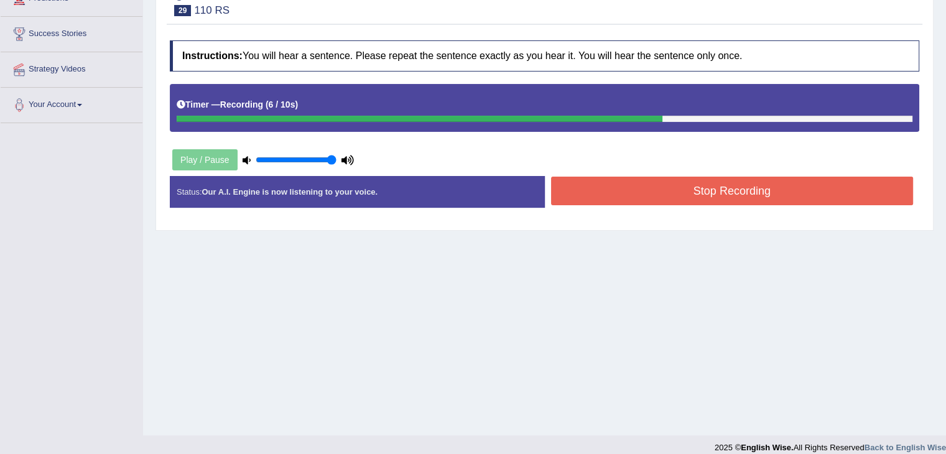
click at [779, 185] on button "Stop Recording" at bounding box center [732, 191] width 363 height 29
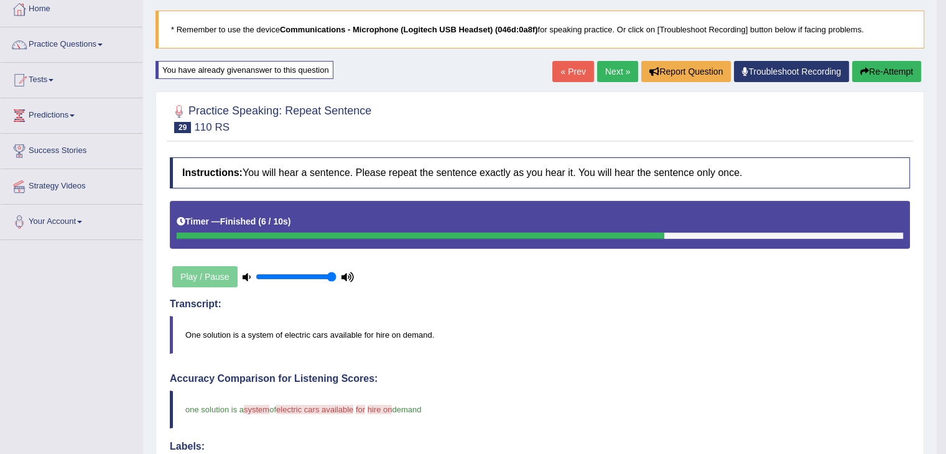
scroll to position [62, 0]
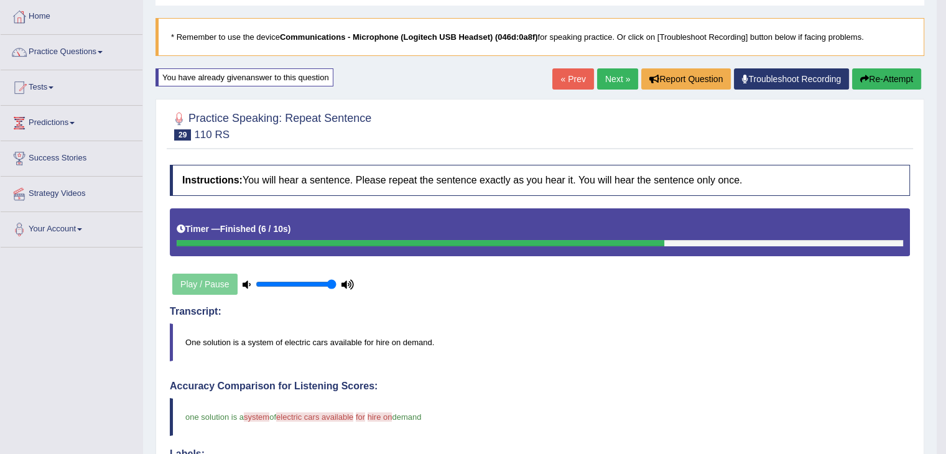
click at [879, 79] on button "Re-Attempt" at bounding box center [886, 78] width 69 height 21
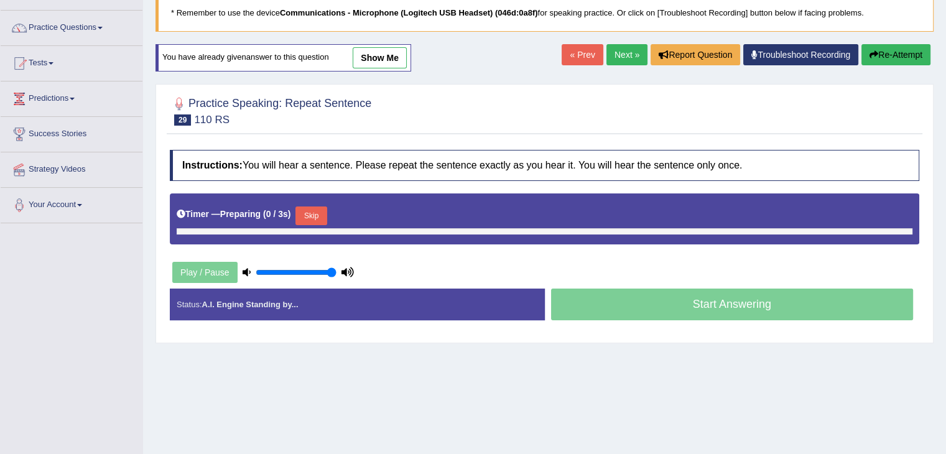
scroll to position [124, 0]
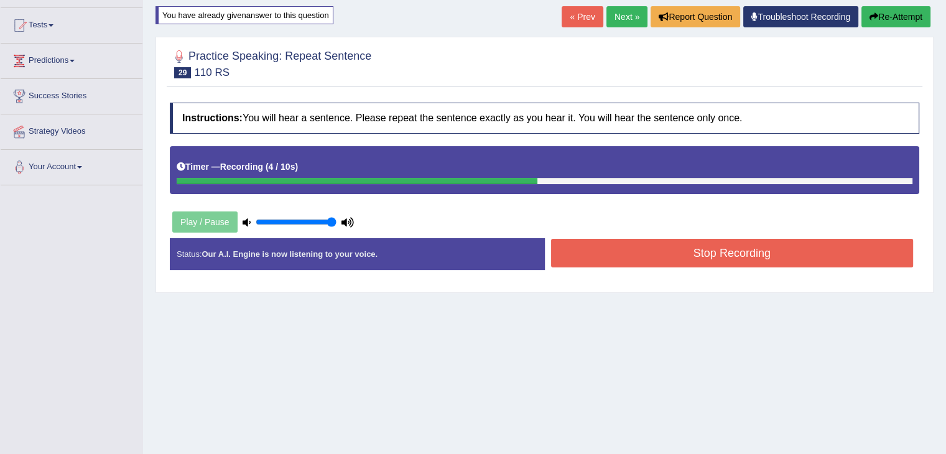
click at [684, 258] on button "Stop Recording" at bounding box center [732, 253] width 363 height 29
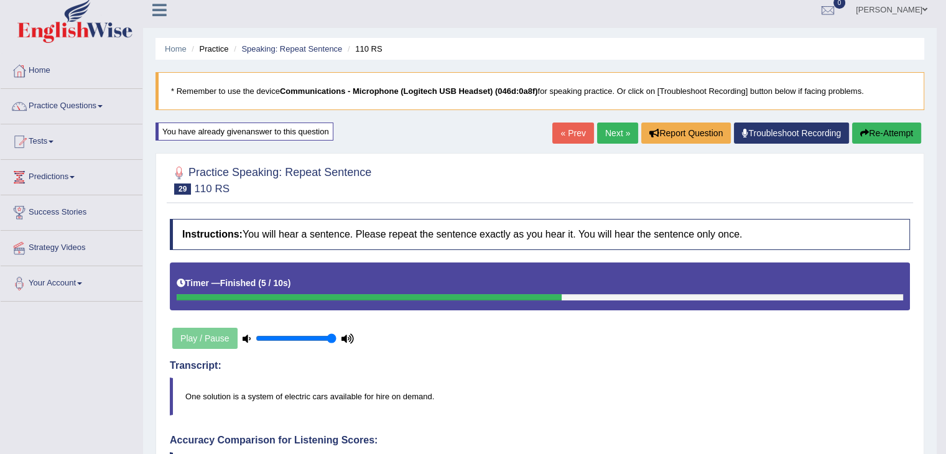
scroll to position [7, 0]
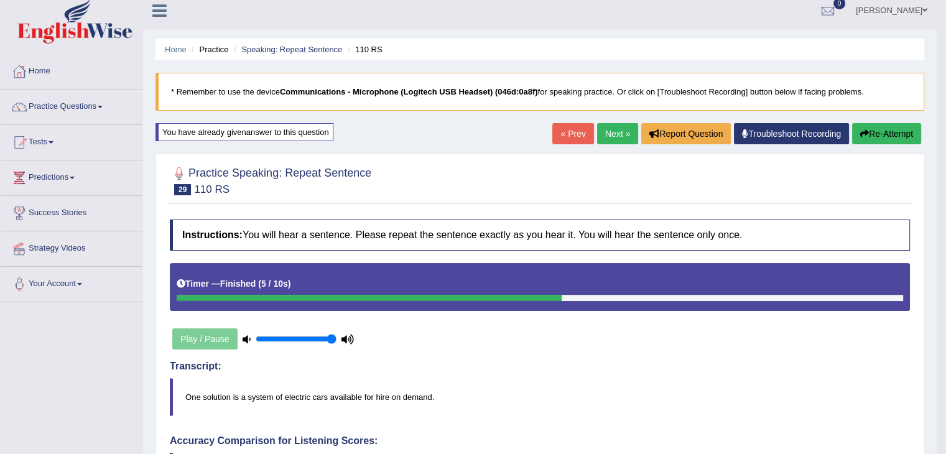
click at [617, 137] on link "Next »" at bounding box center [617, 133] width 41 height 21
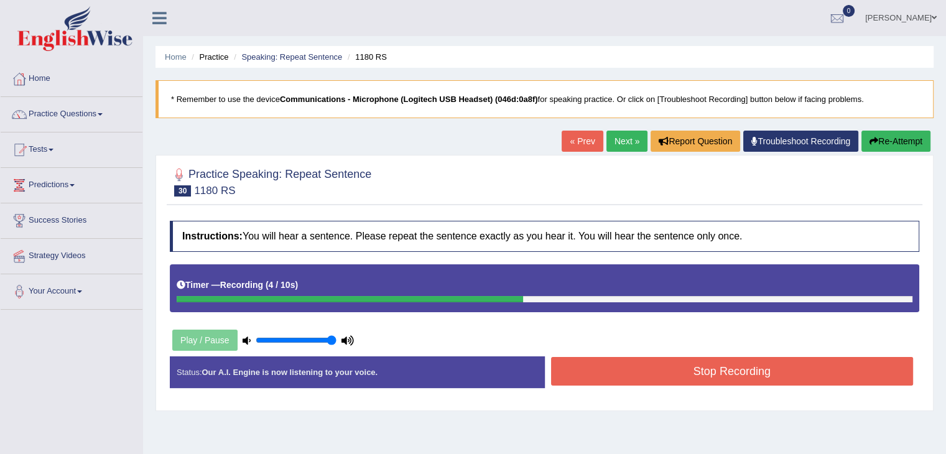
click at [634, 366] on button "Stop Recording" at bounding box center [732, 371] width 363 height 29
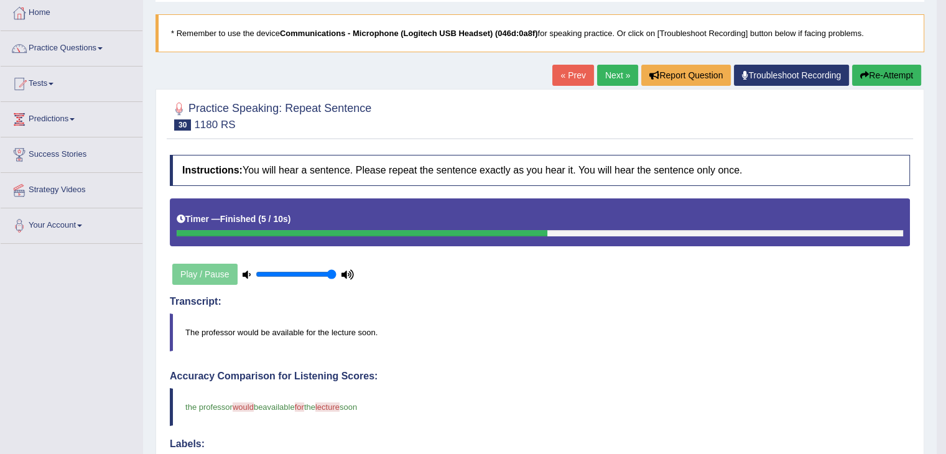
scroll to position [63, 0]
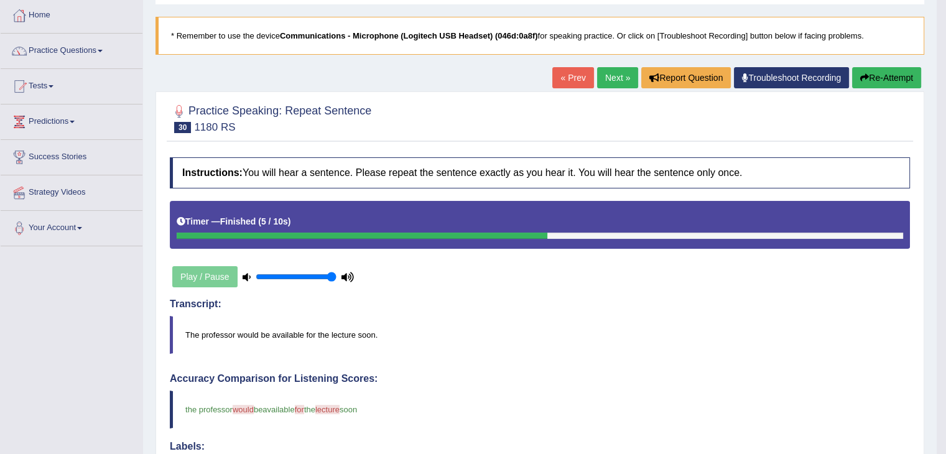
click at [880, 79] on button "Re-Attempt" at bounding box center [886, 77] width 69 height 21
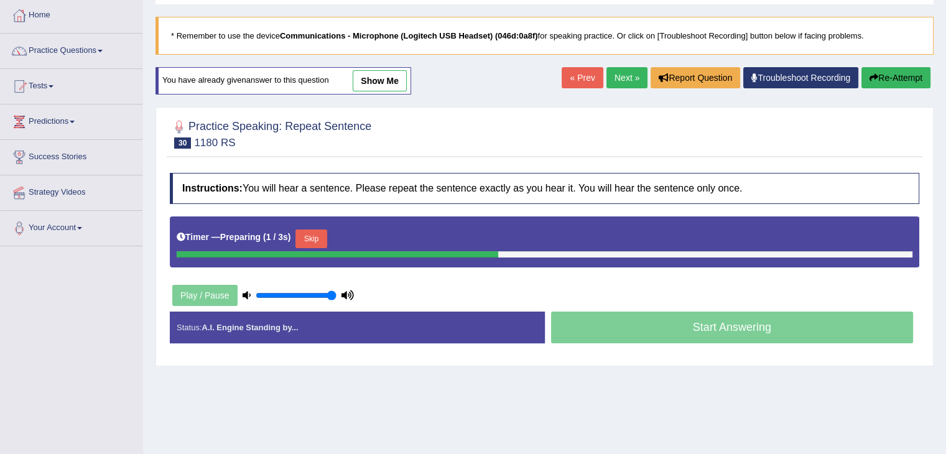
scroll to position [126, 0]
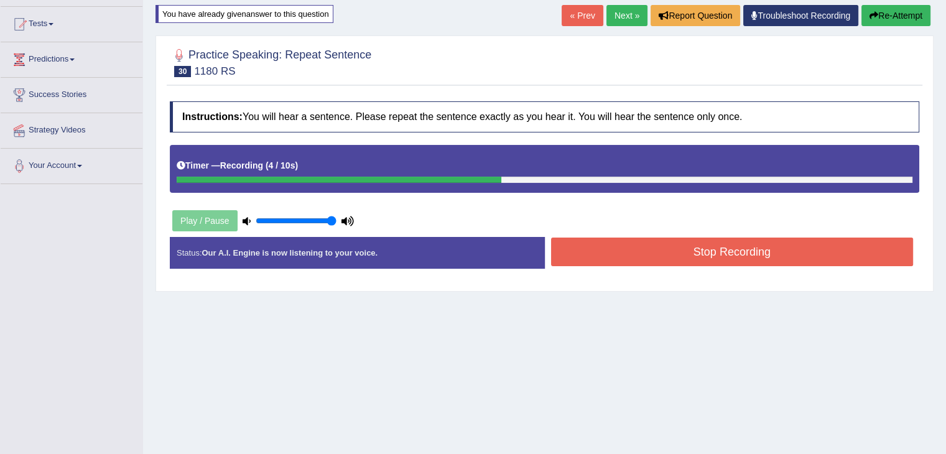
click at [656, 240] on button "Stop Recording" at bounding box center [732, 252] width 363 height 29
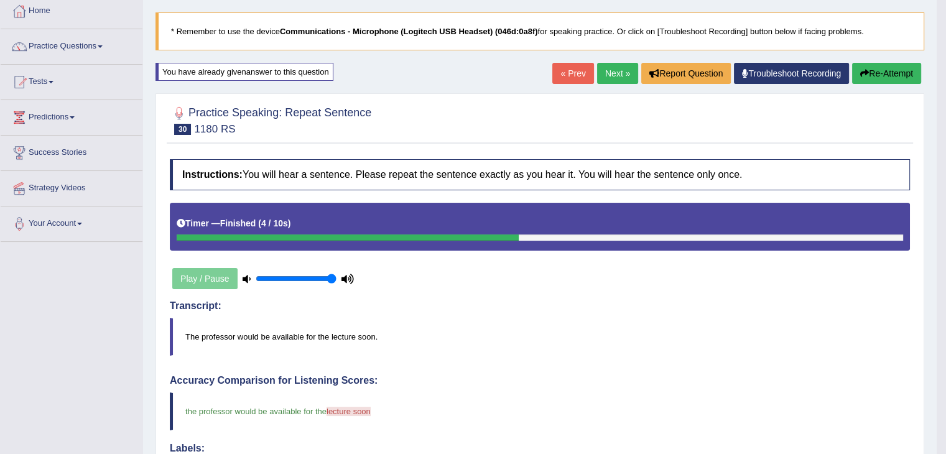
scroll to position [63, 0]
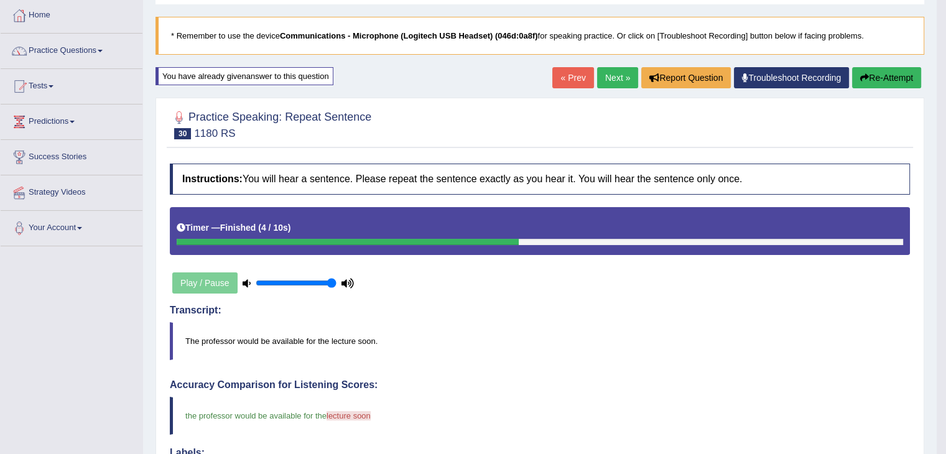
click at [876, 78] on button "Re-Attempt" at bounding box center [886, 77] width 69 height 21
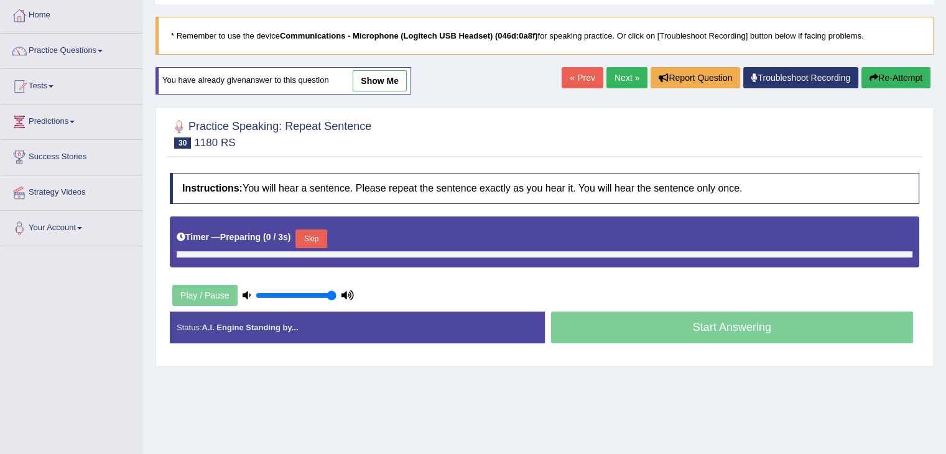
scroll to position [63, 0]
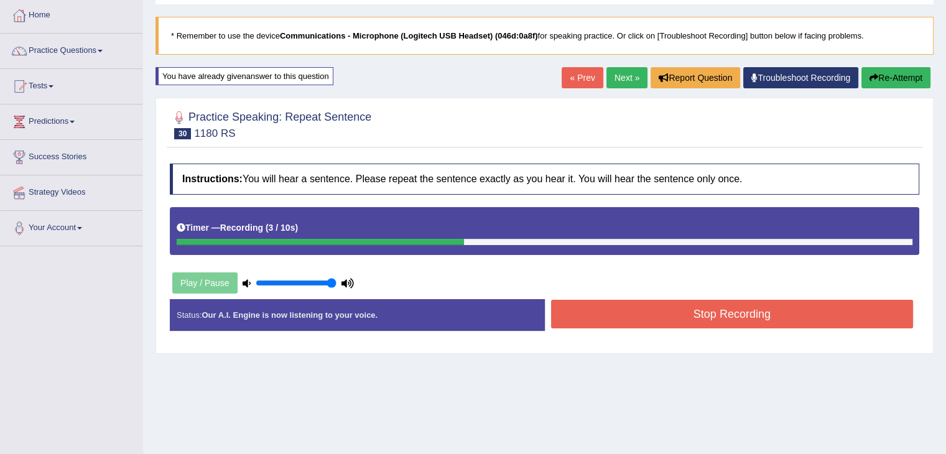
click at [675, 309] on button "Stop Recording" at bounding box center [732, 314] width 363 height 29
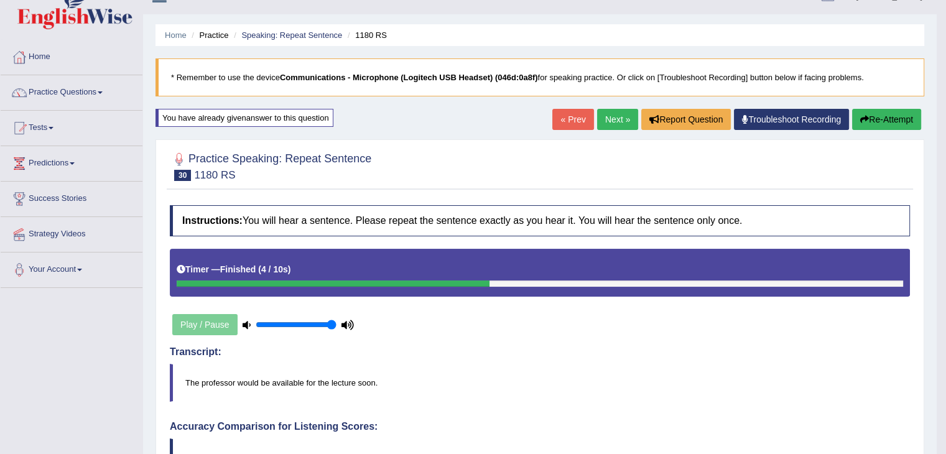
scroll to position [1, 0]
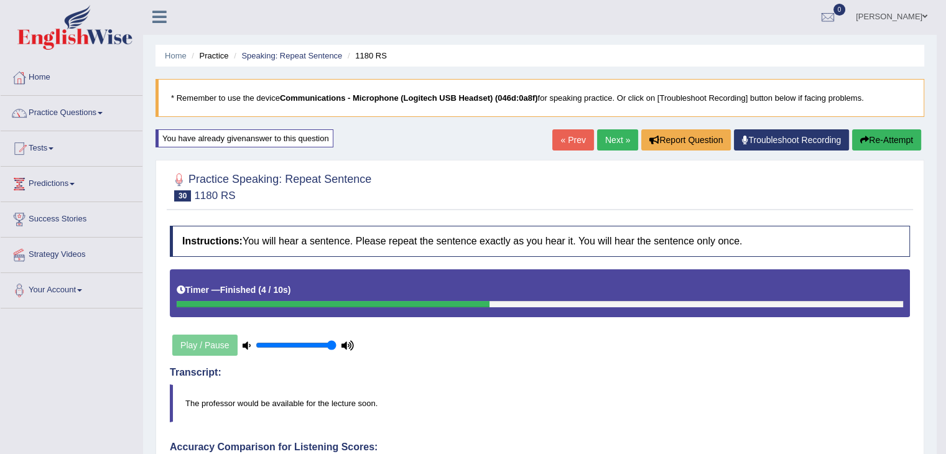
click at [878, 141] on button "Re-Attempt" at bounding box center [886, 139] width 69 height 21
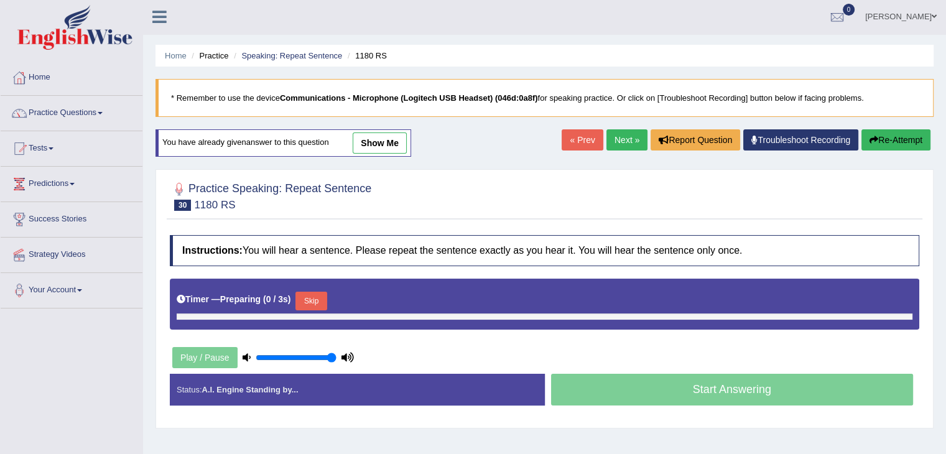
scroll to position [1, 0]
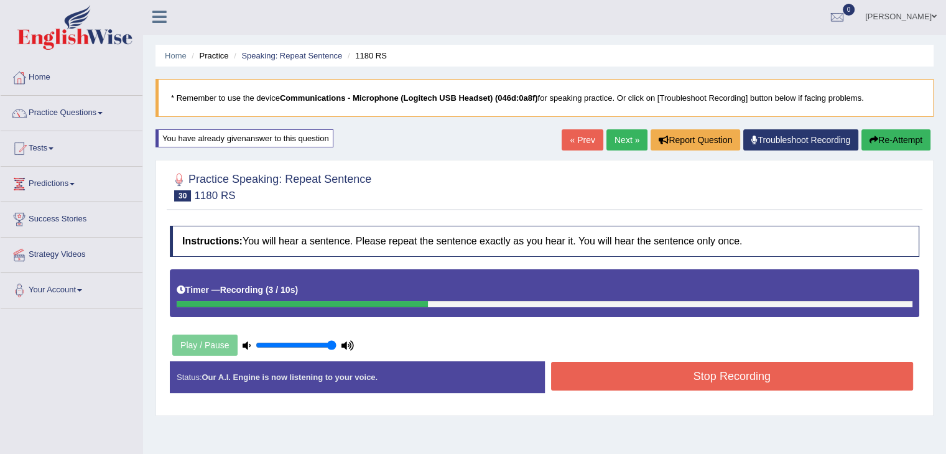
click at [878, 141] on button "Re-Attempt" at bounding box center [896, 139] width 69 height 21
click at [736, 381] on button "Stop Recording" at bounding box center [732, 376] width 363 height 29
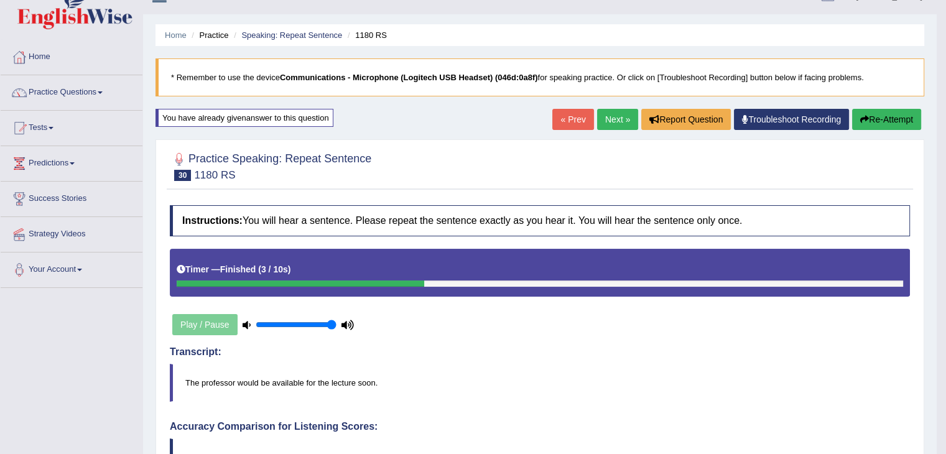
scroll to position [1, 0]
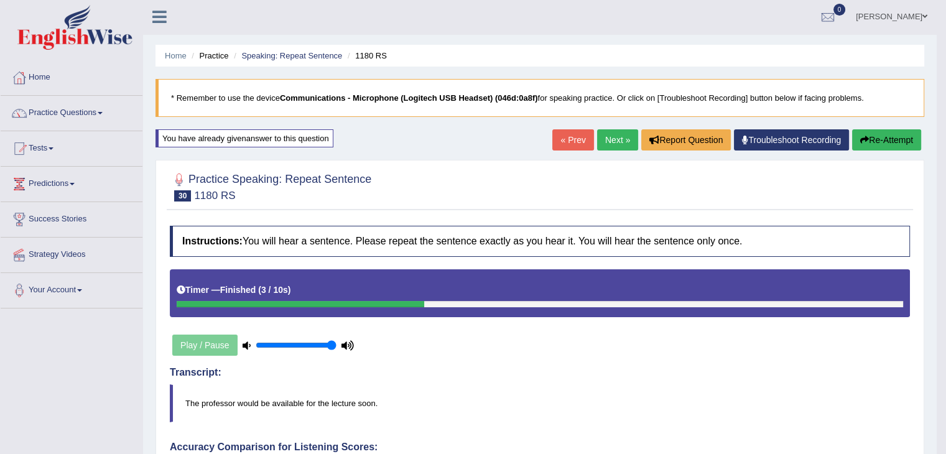
click at [617, 142] on link "Next »" at bounding box center [617, 139] width 41 height 21
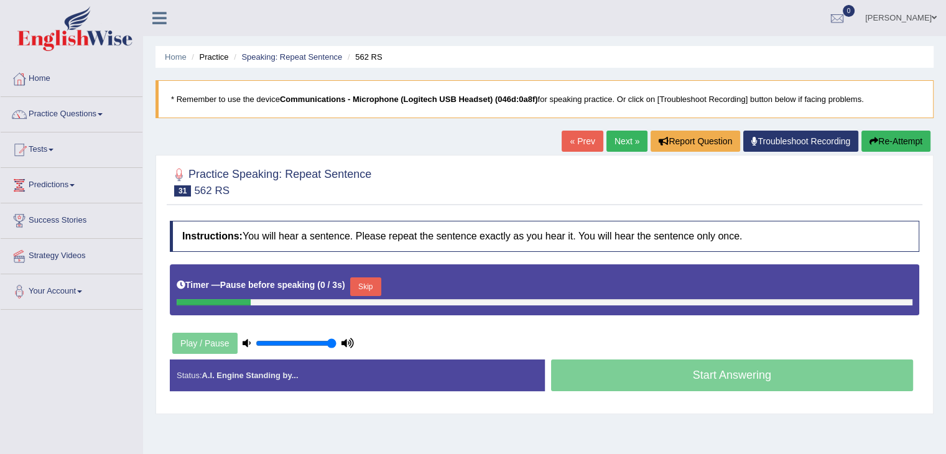
click at [582, 139] on link "« Prev" at bounding box center [582, 141] width 41 height 21
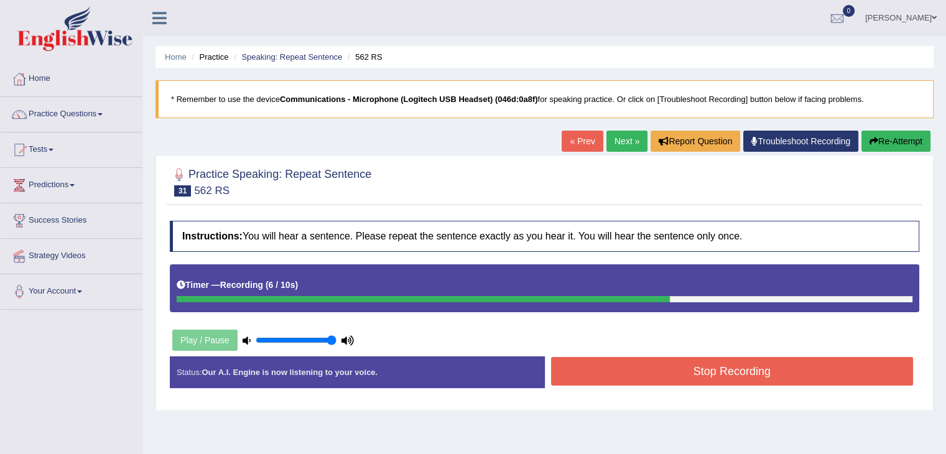
click at [768, 371] on button "Stop Recording" at bounding box center [732, 371] width 363 height 29
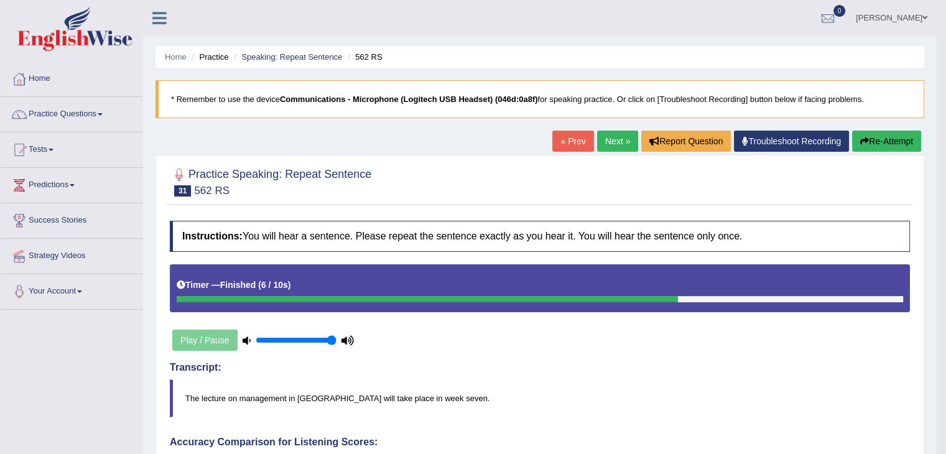
click at [887, 147] on button "Re-Attempt" at bounding box center [886, 141] width 69 height 21
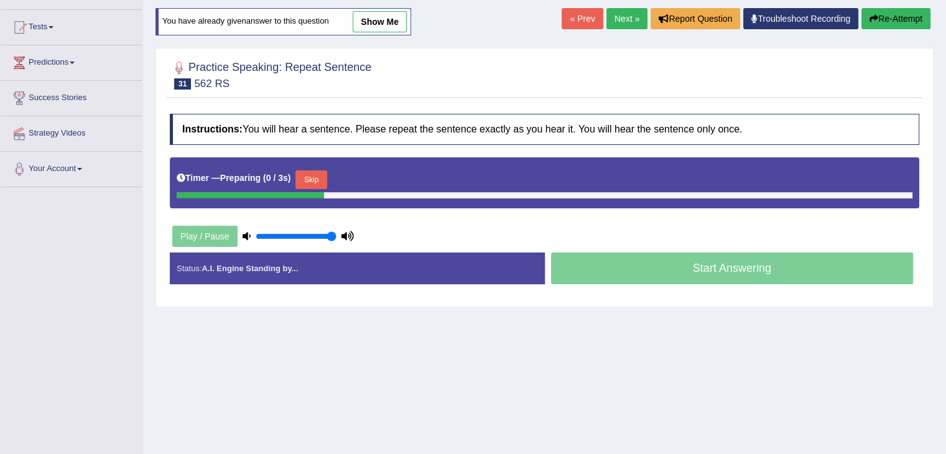
scroll to position [124, 0]
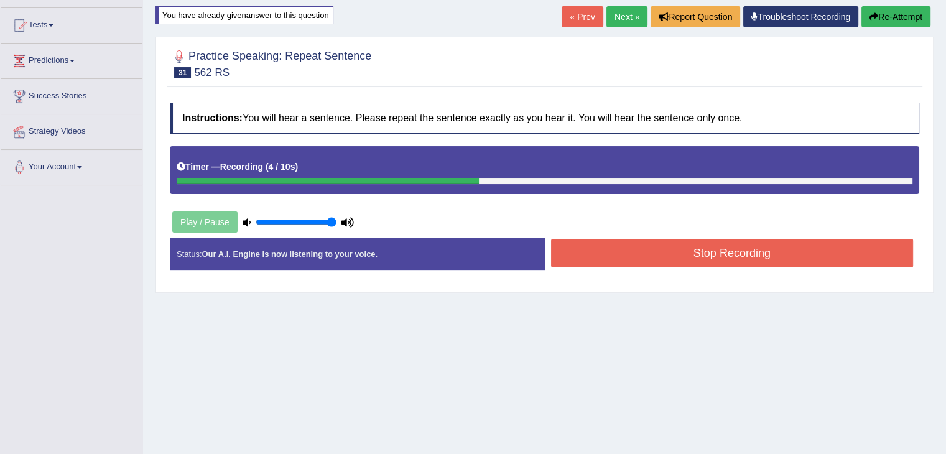
click at [767, 260] on button "Stop Recording" at bounding box center [732, 253] width 363 height 29
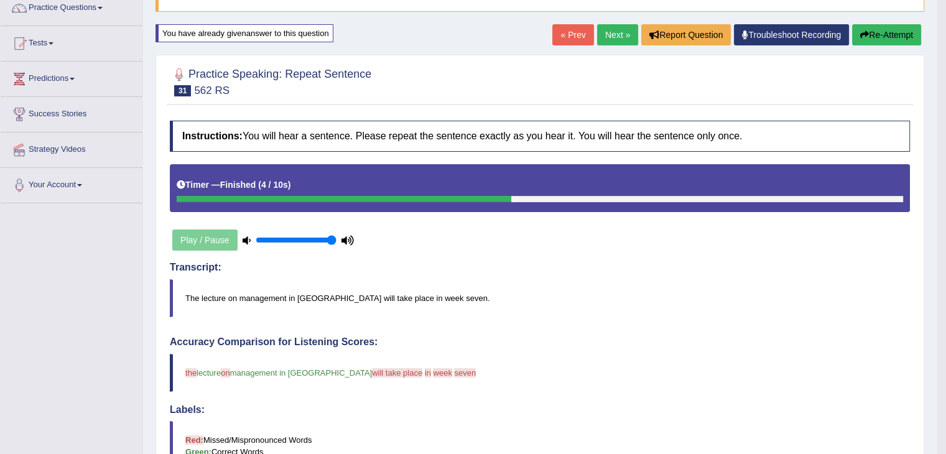
scroll to position [0, 0]
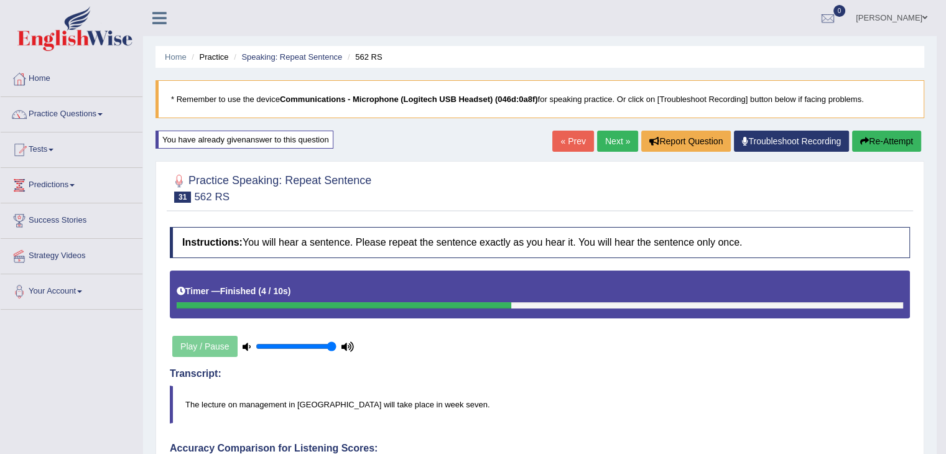
click at [882, 146] on button "Re-Attempt" at bounding box center [886, 141] width 69 height 21
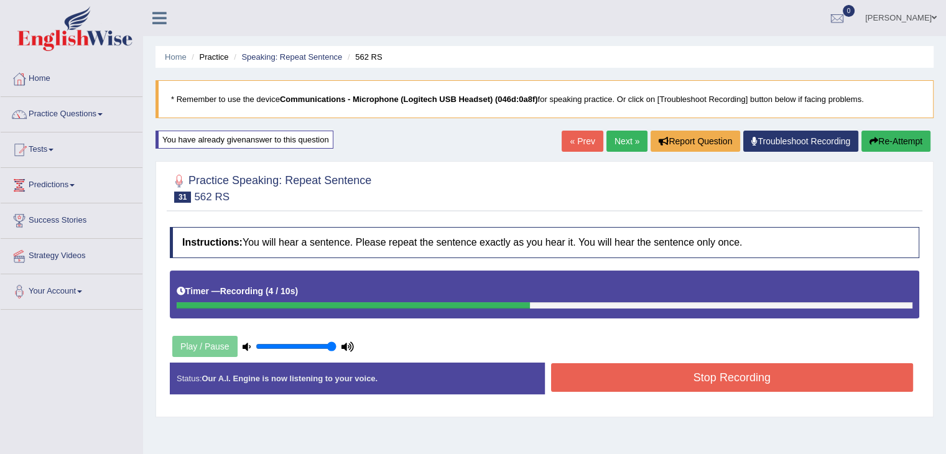
click at [734, 369] on button "Stop Recording" at bounding box center [732, 377] width 363 height 29
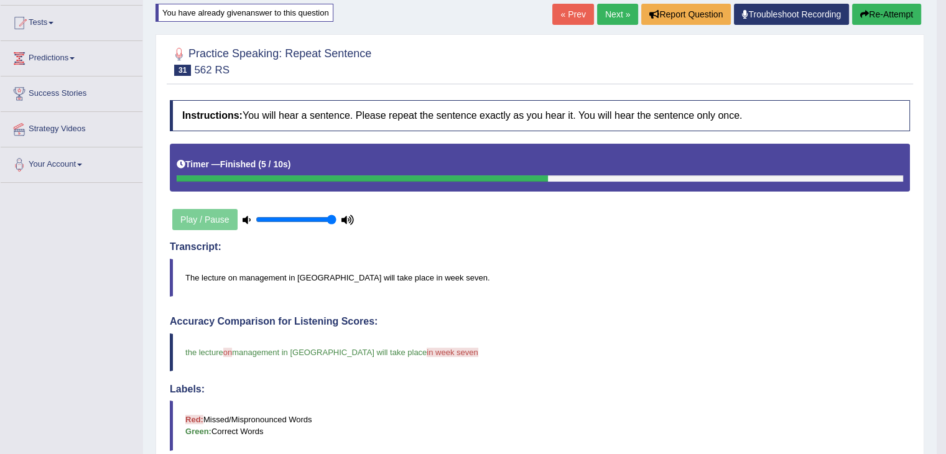
scroll to position [124, 0]
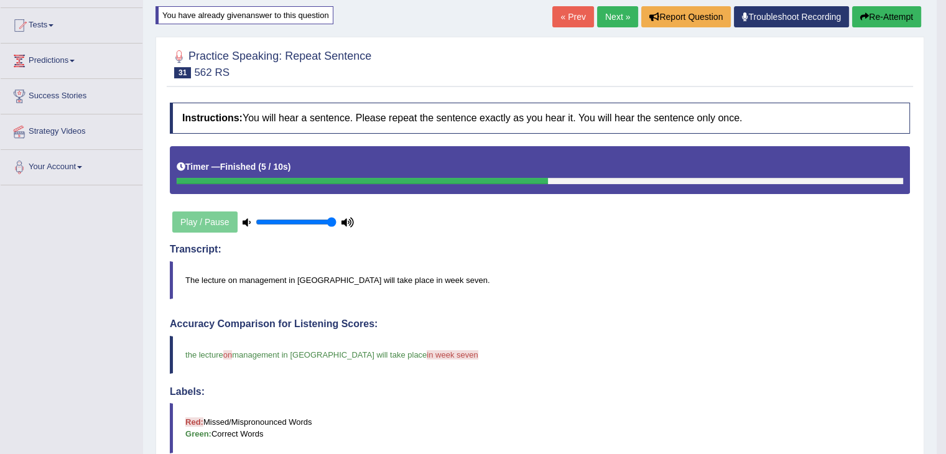
click at [890, 13] on button "Re-Attempt" at bounding box center [886, 16] width 69 height 21
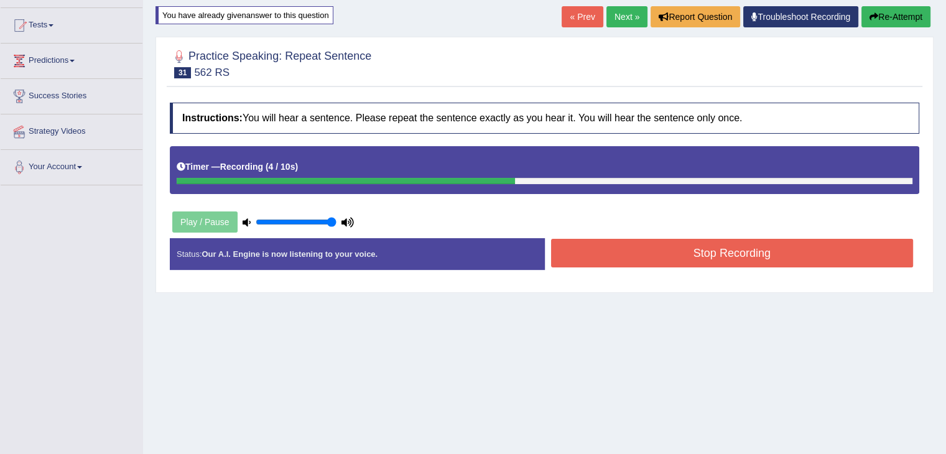
click at [786, 250] on button "Stop Recording" at bounding box center [732, 253] width 363 height 29
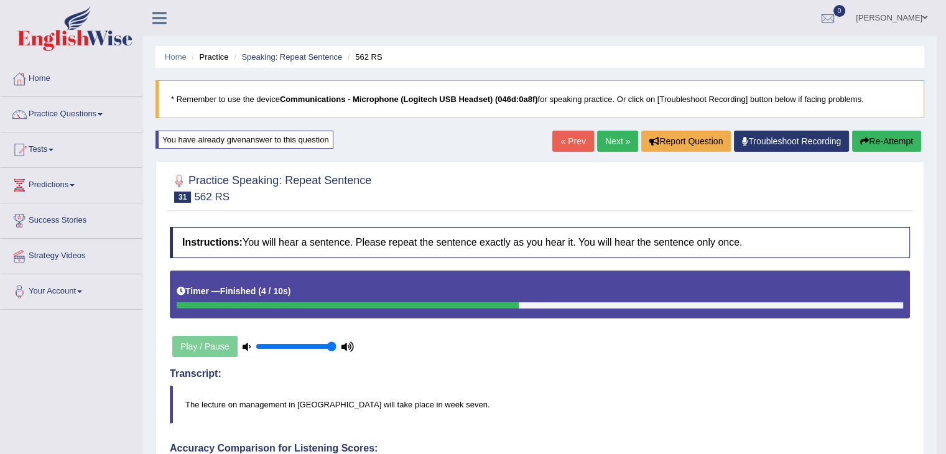
click at [617, 141] on link "Next »" at bounding box center [617, 141] width 41 height 21
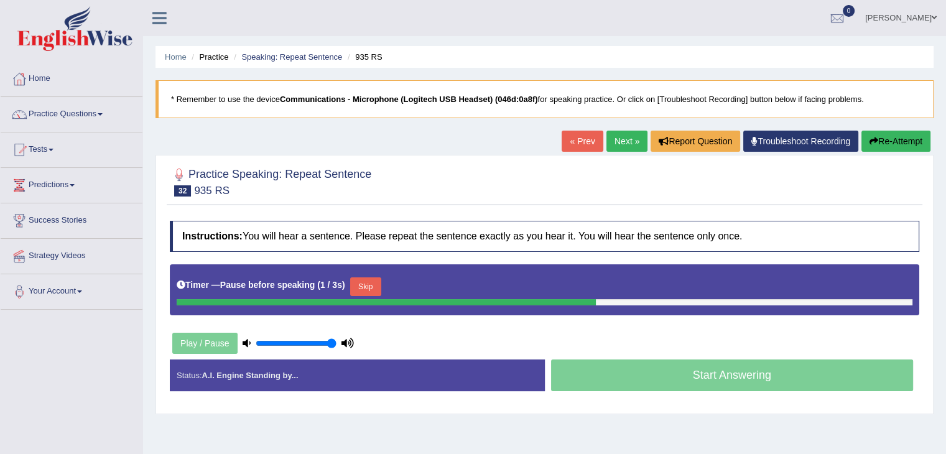
click at [577, 141] on link "« Prev" at bounding box center [582, 141] width 41 height 21
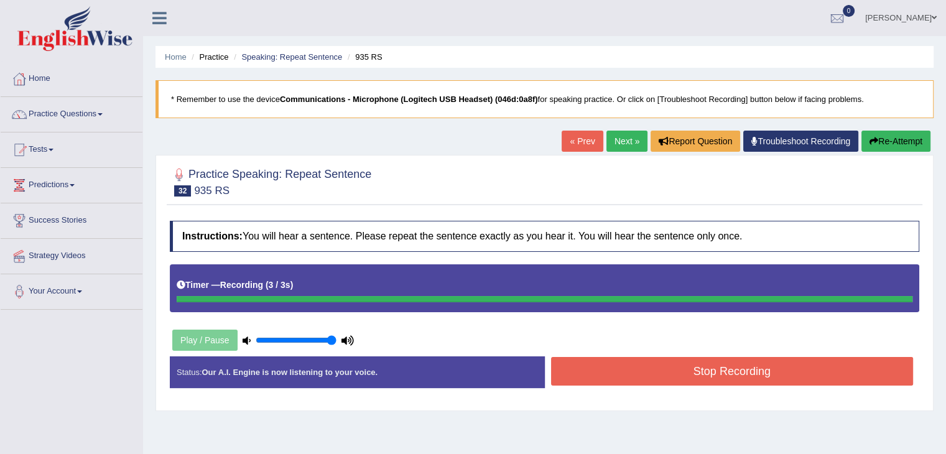
click at [573, 142] on link "« Prev" at bounding box center [582, 141] width 41 height 21
click at [687, 364] on button "Stop Recording" at bounding box center [732, 371] width 363 height 29
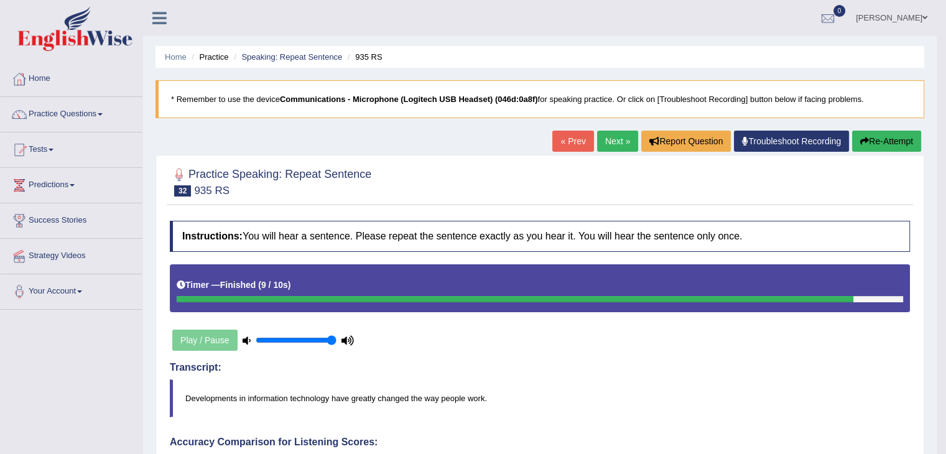
click at [867, 145] on button "Re-Attempt" at bounding box center [886, 141] width 69 height 21
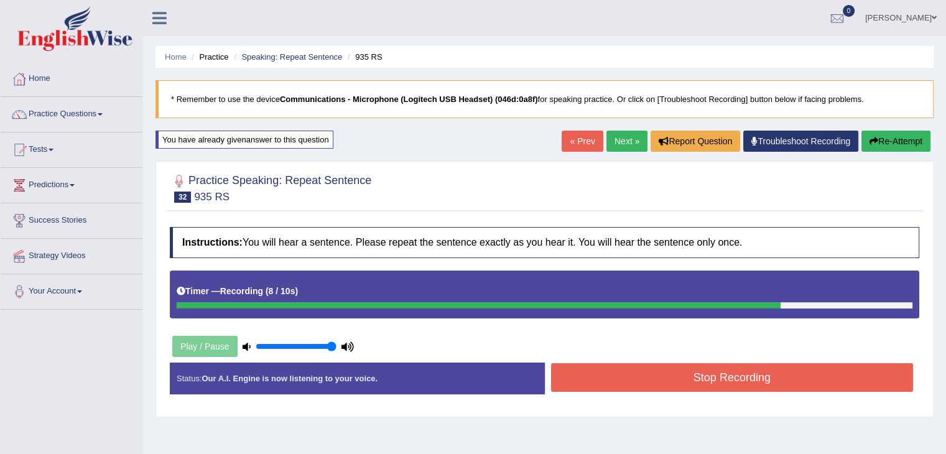
click at [745, 373] on button "Stop Recording" at bounding box center [732, 377] width 363 height 29
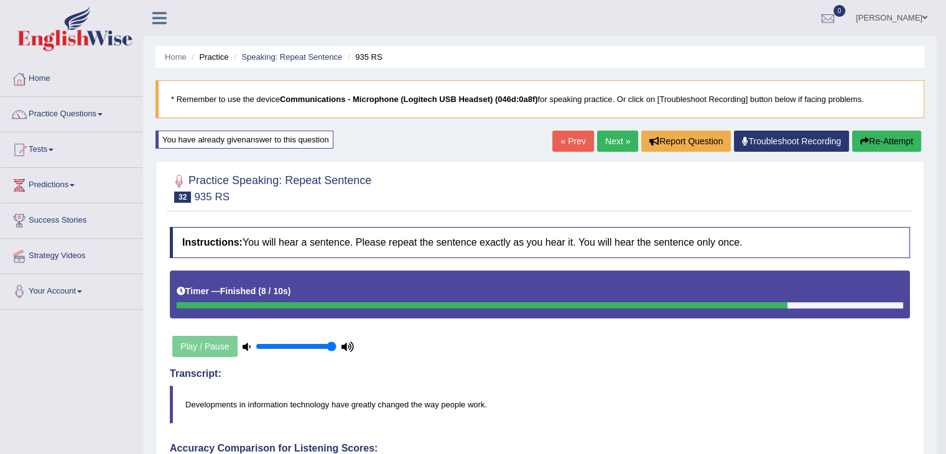
click at [871, 146] on button "Re-Attempt" at bounding box center [886, 141] width 69 height 21
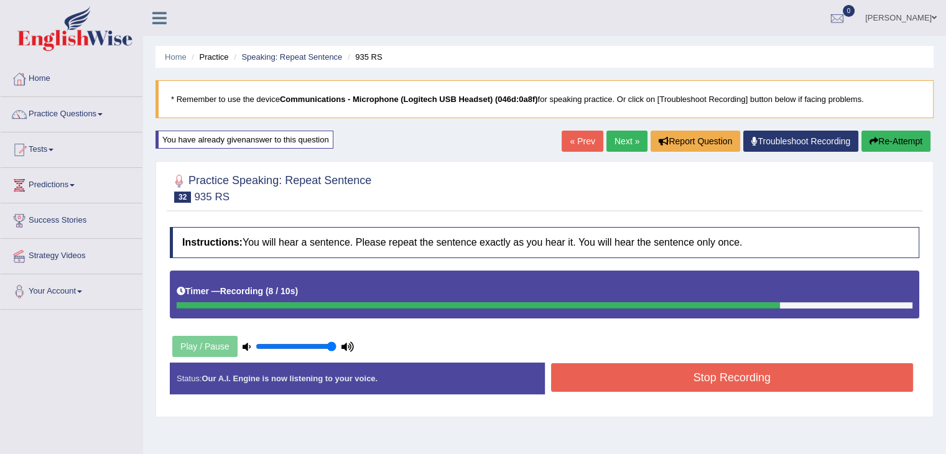
click at [749, 373] on button "Stop Recording" at bounding box center [732, 377] width 363 height 29
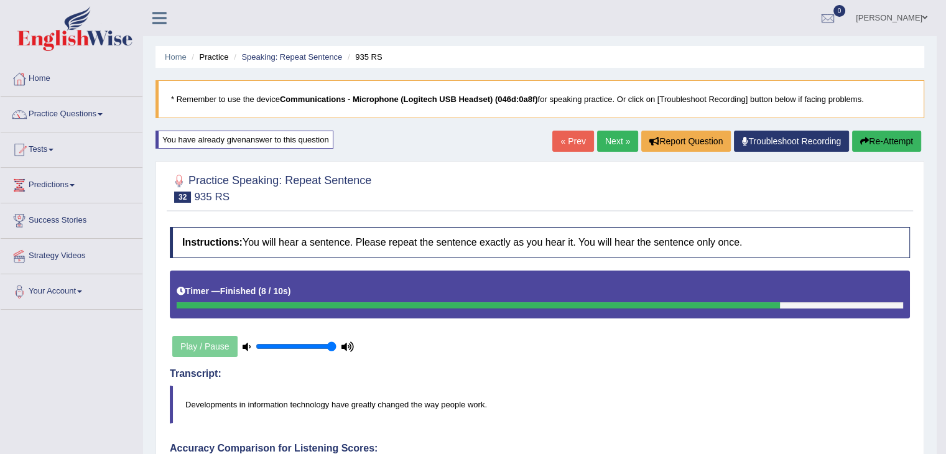
click at [871, 142] on button "Re-Attempt" at bounding box center [886, 141] width 69 height 21
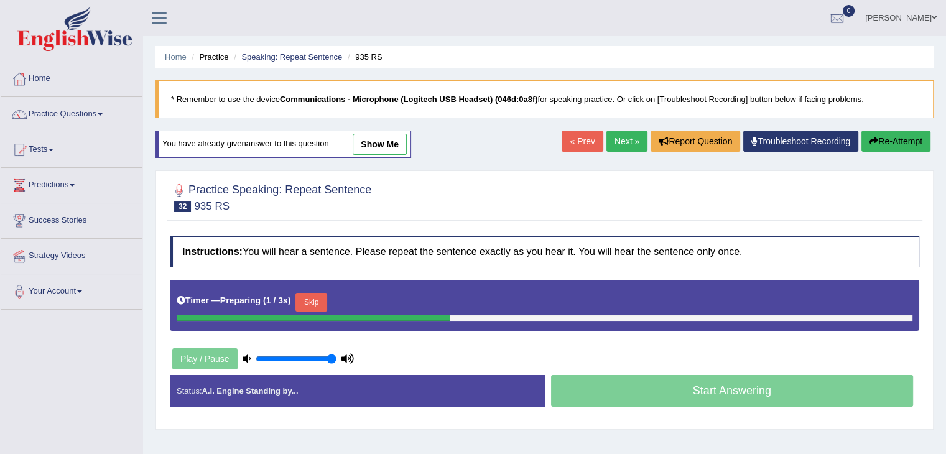
scroll to position [62, 0]
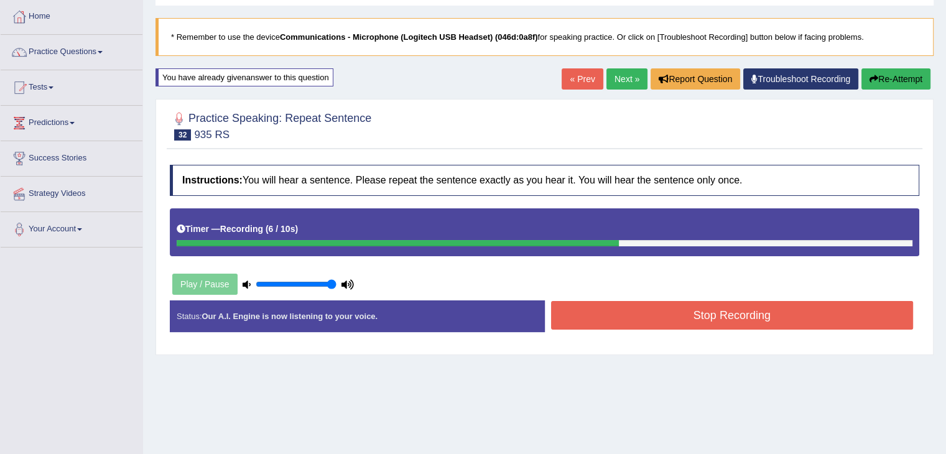
click at [695, 320] on button "Stop Recording" at bounding box center [732, 315] width 363 height 29
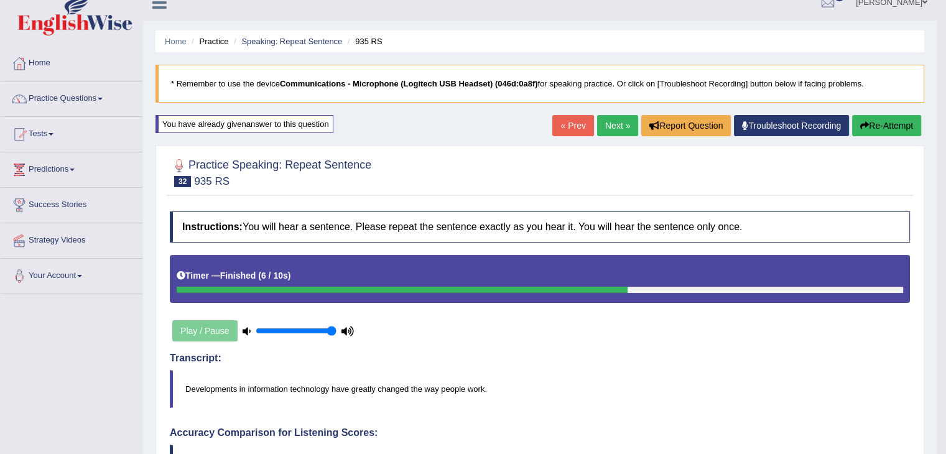
scroll to position [0, 0]
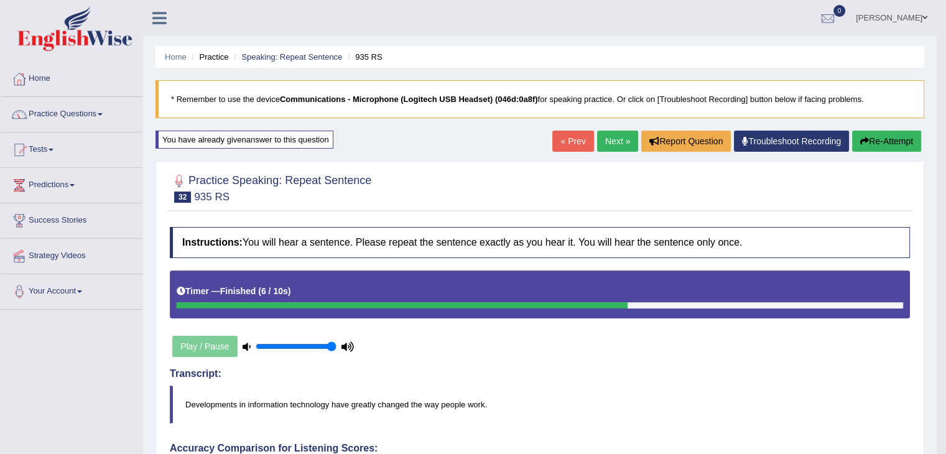
click at [861, 143] on icon "button" at bounding box center [865, 141] width 9 height 9
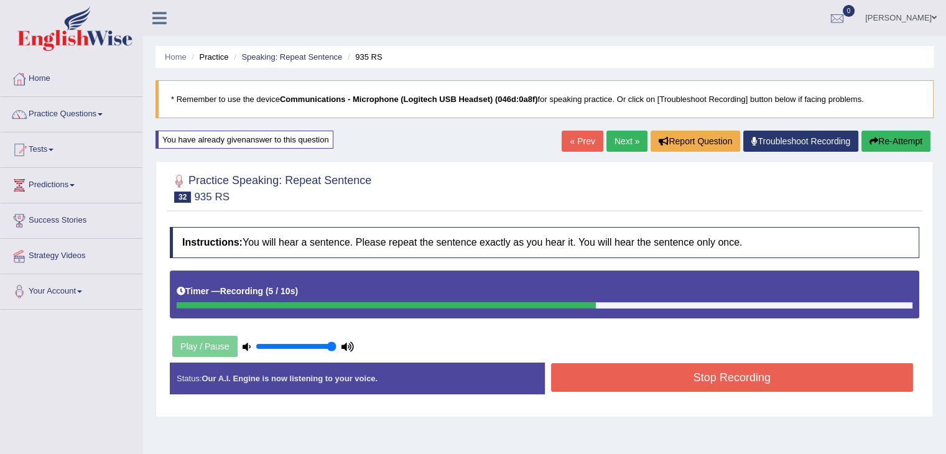
click at [895, 139] on button "Re-Attempt" at bounding box center [896, 141] width 69 height 21
click at [810, 372] on button "Stop Recording" at bounding box center [732, 377] width 363 height 29
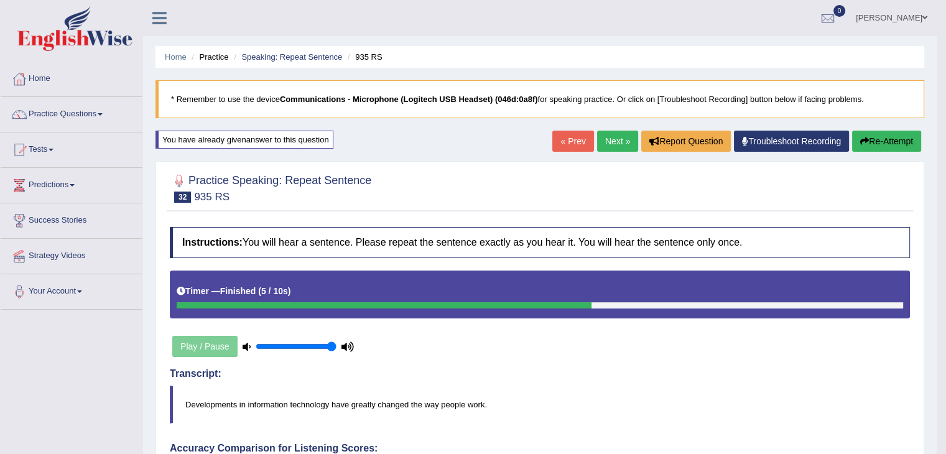
click at [617, 142] on link "Next »" at bounding box center [617, 141] width 41 height 21
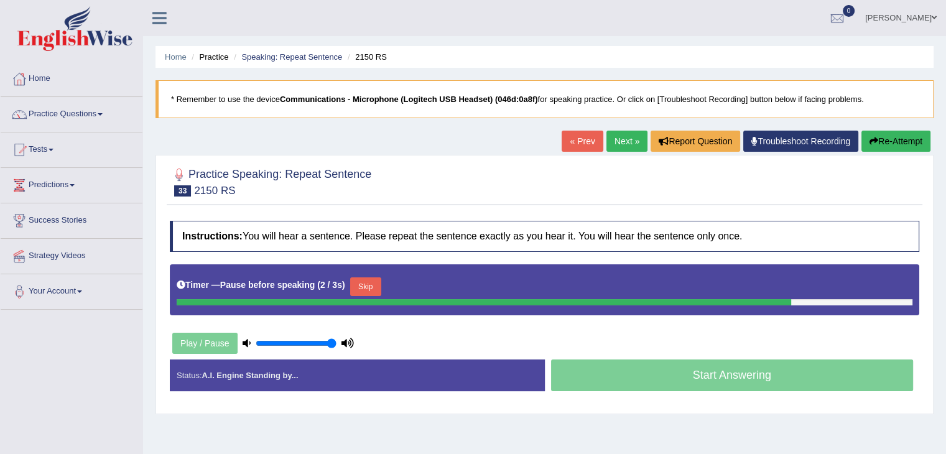
click at [566, 134] on link "« Prev" at bounding box center [582, 141] width 41 height 21
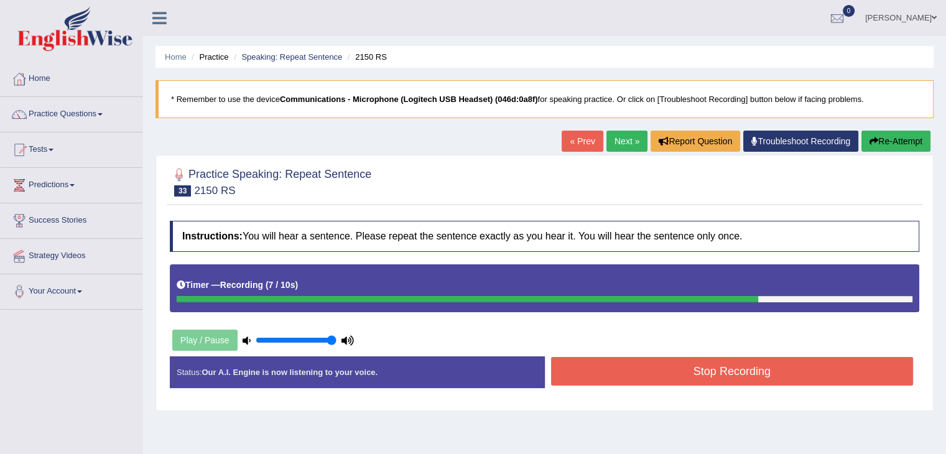
click at [567, 144] on link "« Prev" at bounding box center [582, 141] width 41 height 21
click at [585, 145] on link "« Prev" at bounding box center [582, 141] width 41 height 21
click at [729, 365] on button "Stop Recording" at bounding box center [732, 371] width 363 height 29
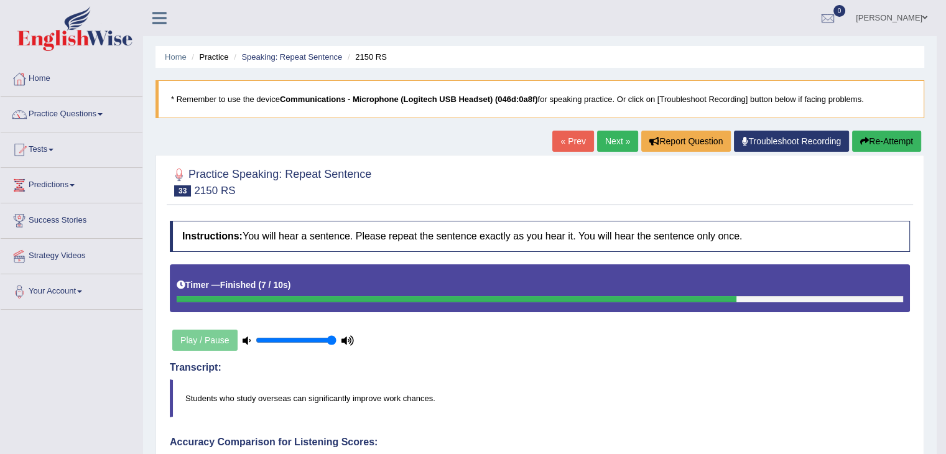
click at [887, 142] on button "Re-Attempt" at bounding box center [886, 141] width 69 height 21
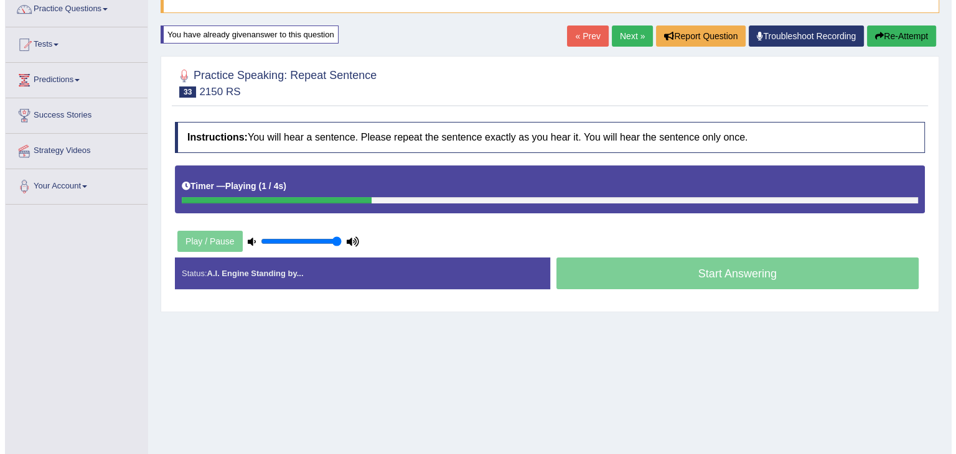
scroll to position [124, 0]
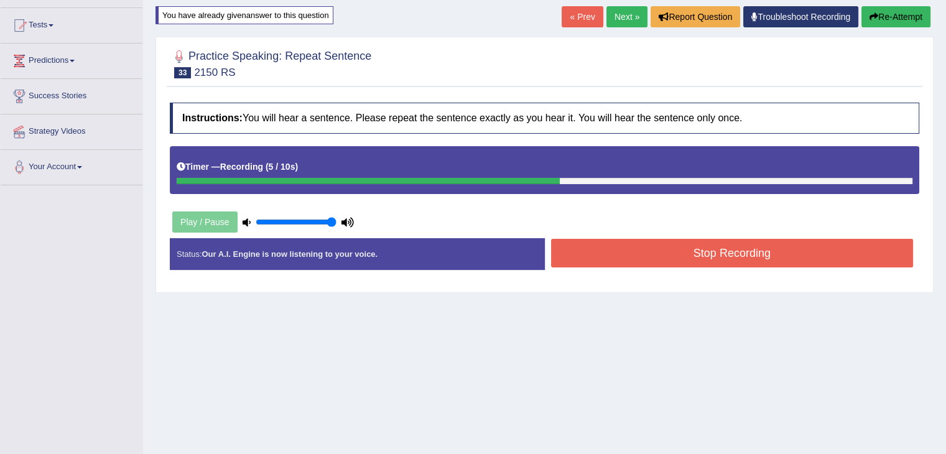
click at [727, 258] on button "Stop Recording" at bounding box center [732, 253] width 363 height 29
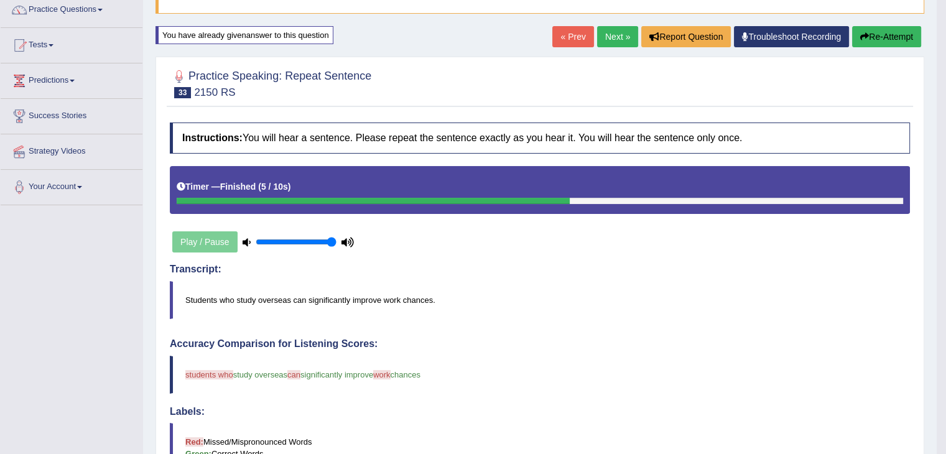
scroll to position [0, 0]
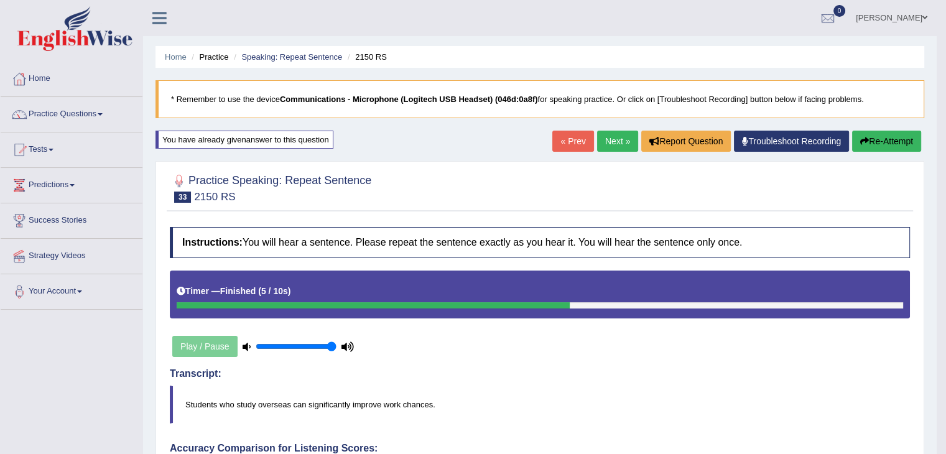
click at [884, 143] on button "Re-Attempt" at bounding box center [886, 141] width 69 height 21
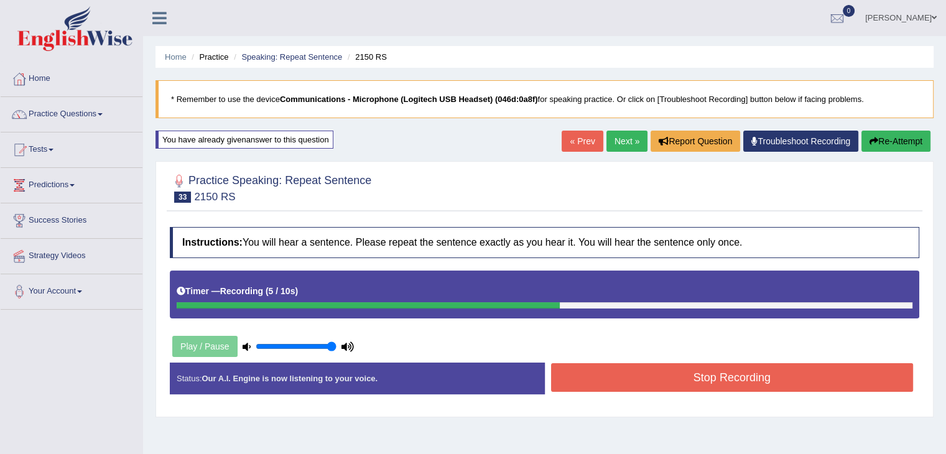
click at [766, 374] on button "Stop Recording" at bounding box center [732, 377] width 363 height 29
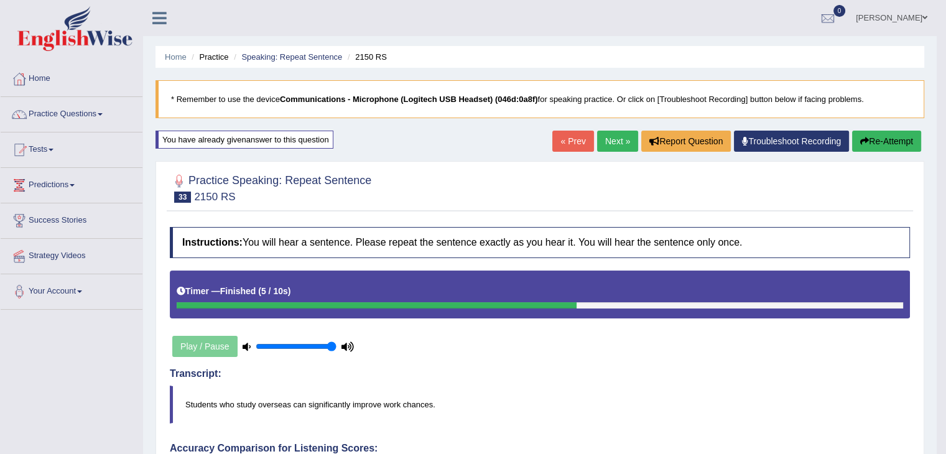
click at [889, 144] on button "Re-Attempt" at bounding box center [886, 141] width 69 height 21
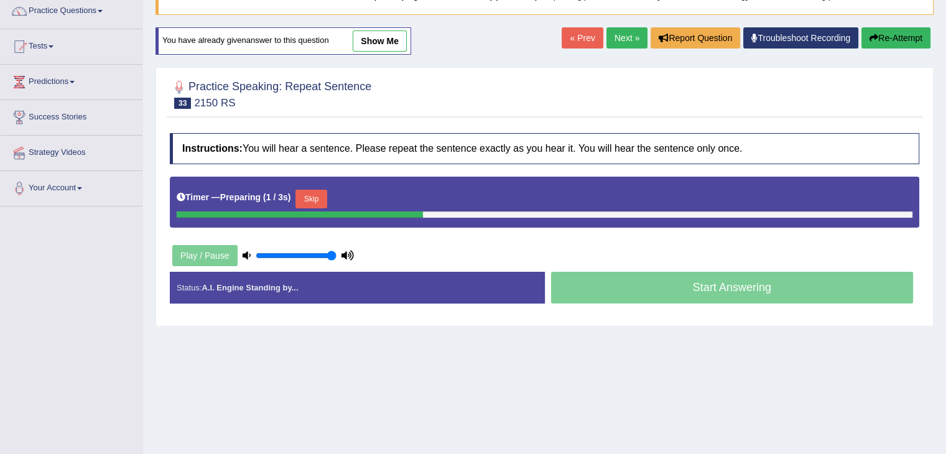
scroll to position [124, 0]
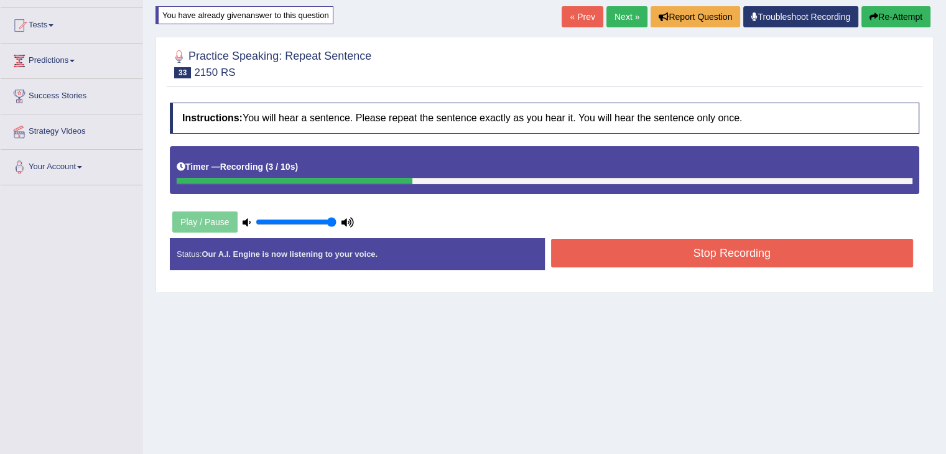
click at [902, 16] on button "Re-Attempt" at bounding box center [896, 16] width 69 height 21
click at [724, 250] on button "Stop Recording" at bounding box center [732, 253] width 363 height 29
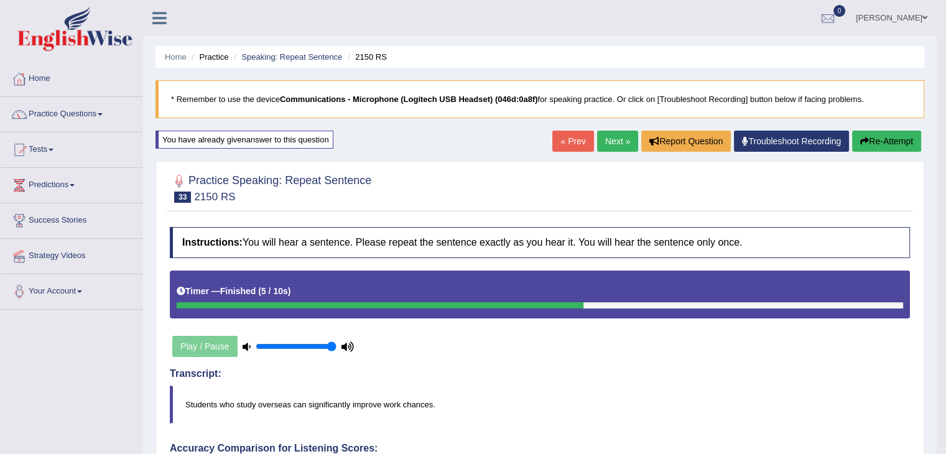
click at [871, 145] on button "Re-Attempt" at bounding box center [886, 141] width 69 height 21
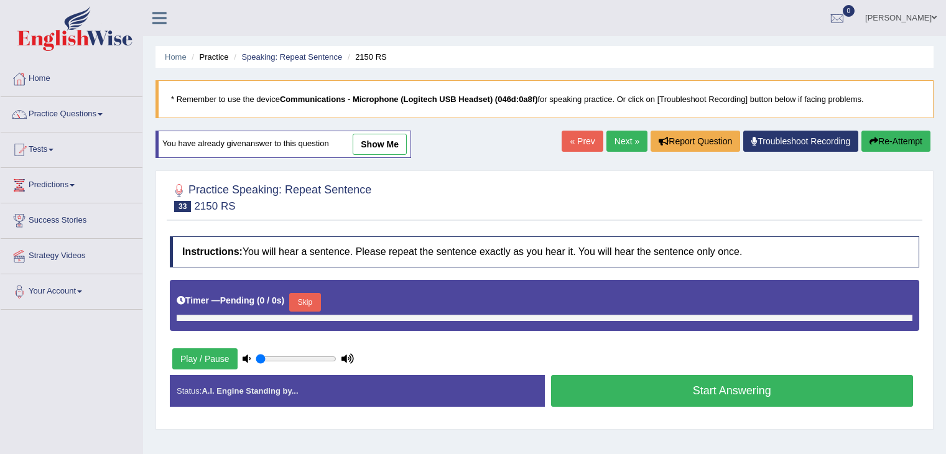
type input "1"
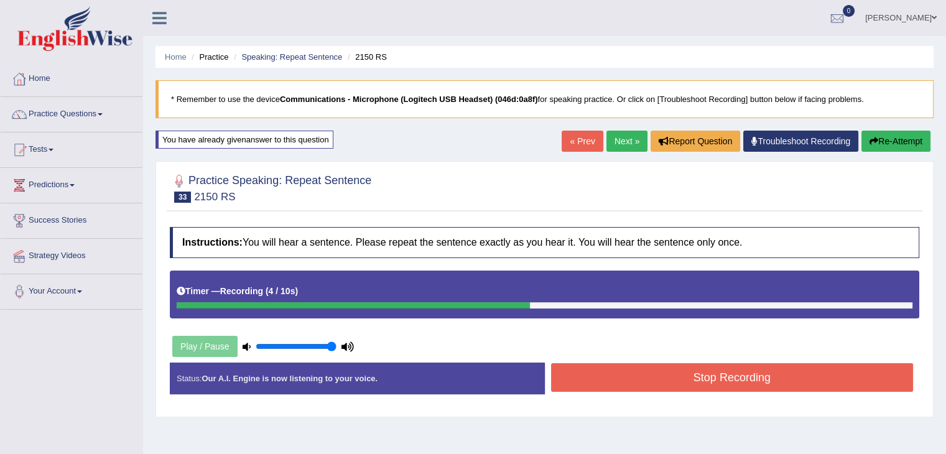
click at [742, 377] on button "Stop Recording" at bounding box center [732, 377] width 363 height 29
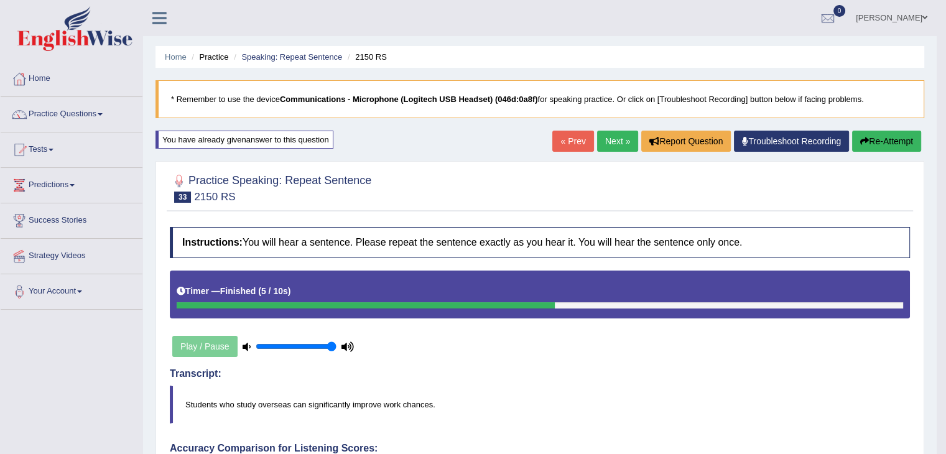
click at [889, 142] on button "Re-Attempt" at bounding box center [886, 141] width 69 height 21
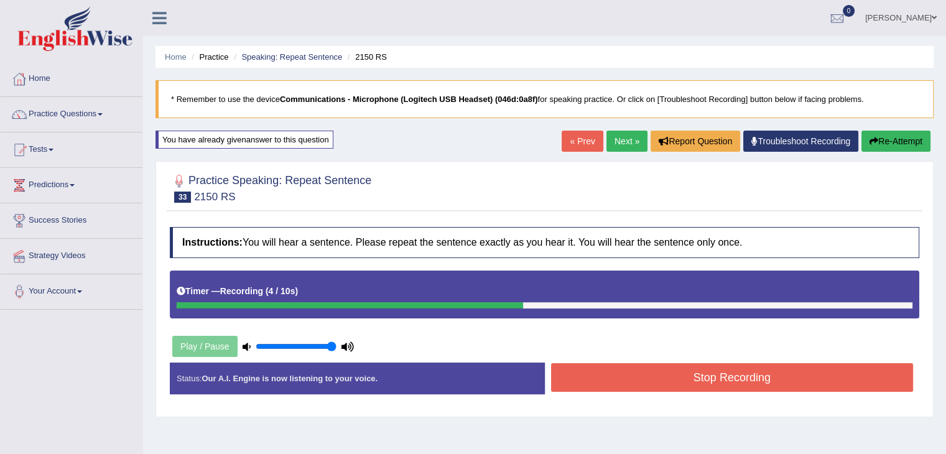
click at [770, 366] on button "Stop Recording" at bounding box center [732, 377] width 363 height 29
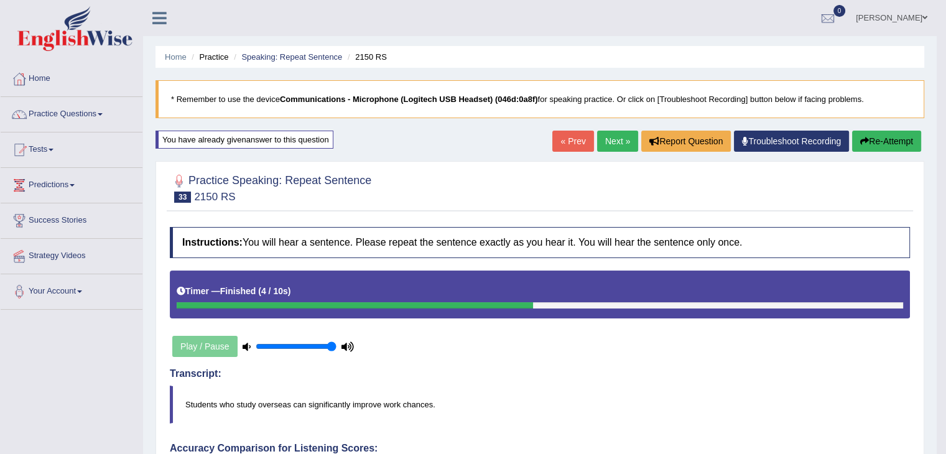
click at [895, 142] on button "Re-Attempt" at bounding box center [886, 141] width 69 height 21
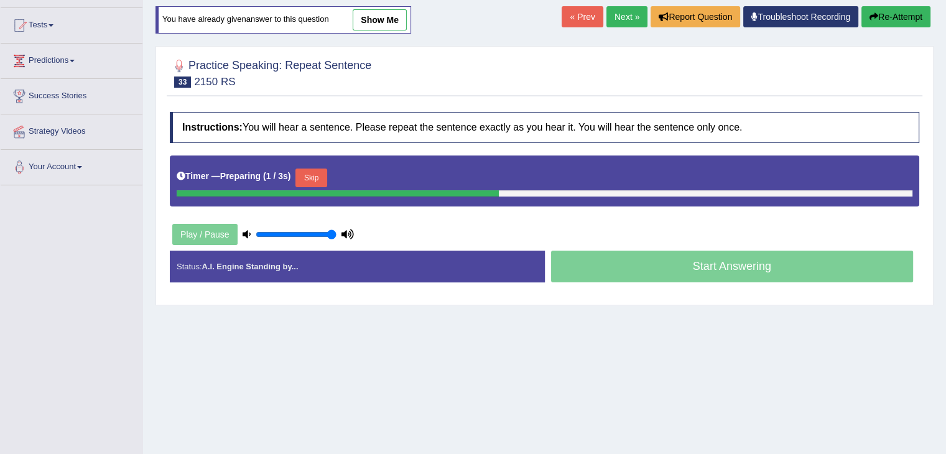
scroll to position [187, 0]
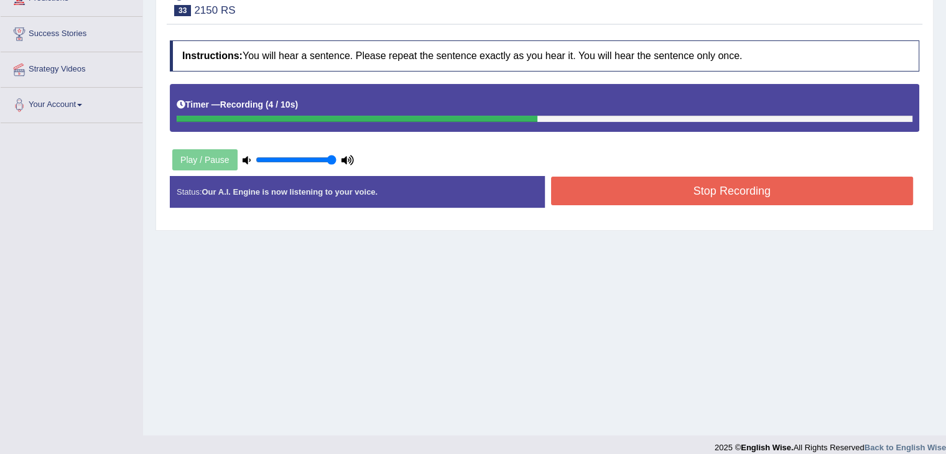
click at [719, 197] on button "Stop Recording" at bounding box center [732, 191] width 363 height 29
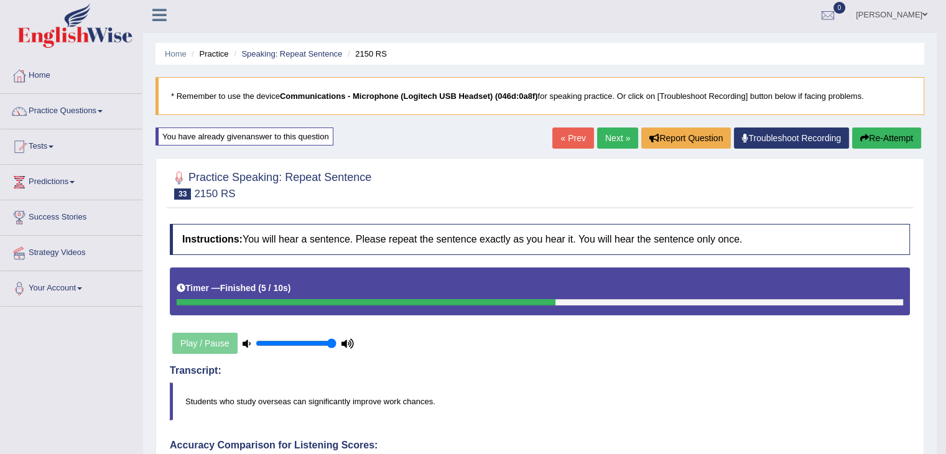
scroll to position [0, 0]
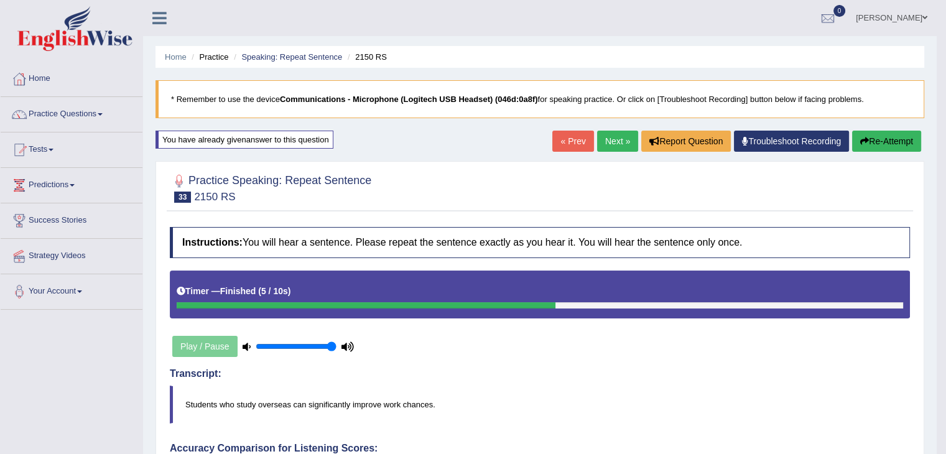
click at [928, 12] on link "[PERSON_NAME]" at bounding box center [892, 16] width 90 height 32
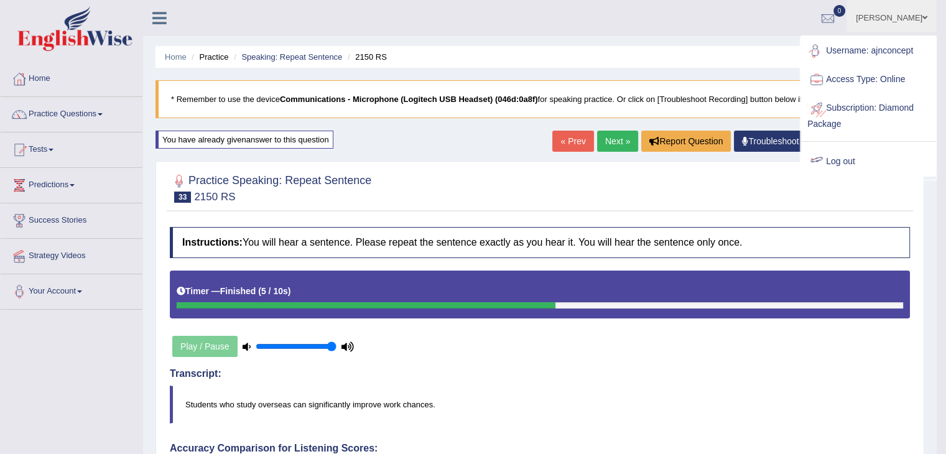
click at [836, 157] on link "Log out" at bounding box center [868, 161] width 134 height 29
